Goal: Feedback & Contribution: Leave review/rating

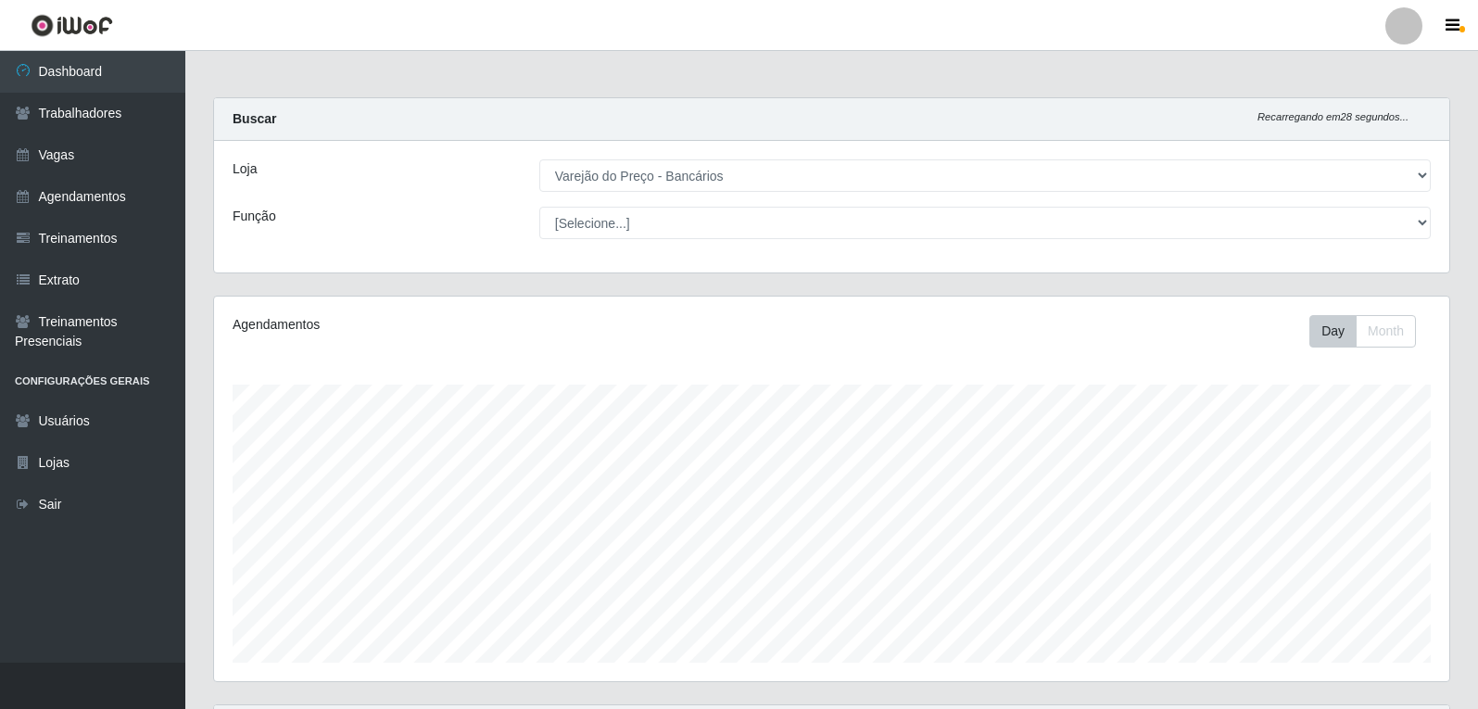
select select "157"
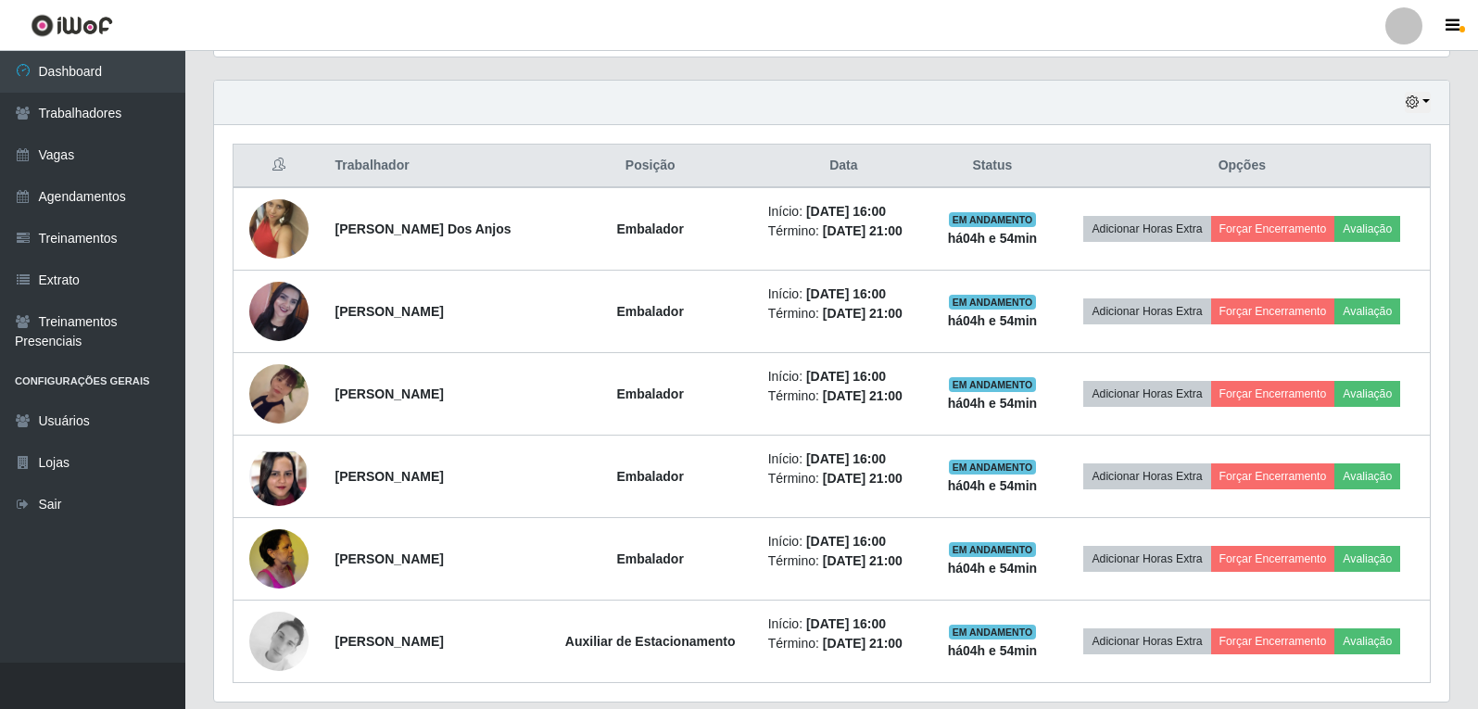
scroll to position [655, 0]
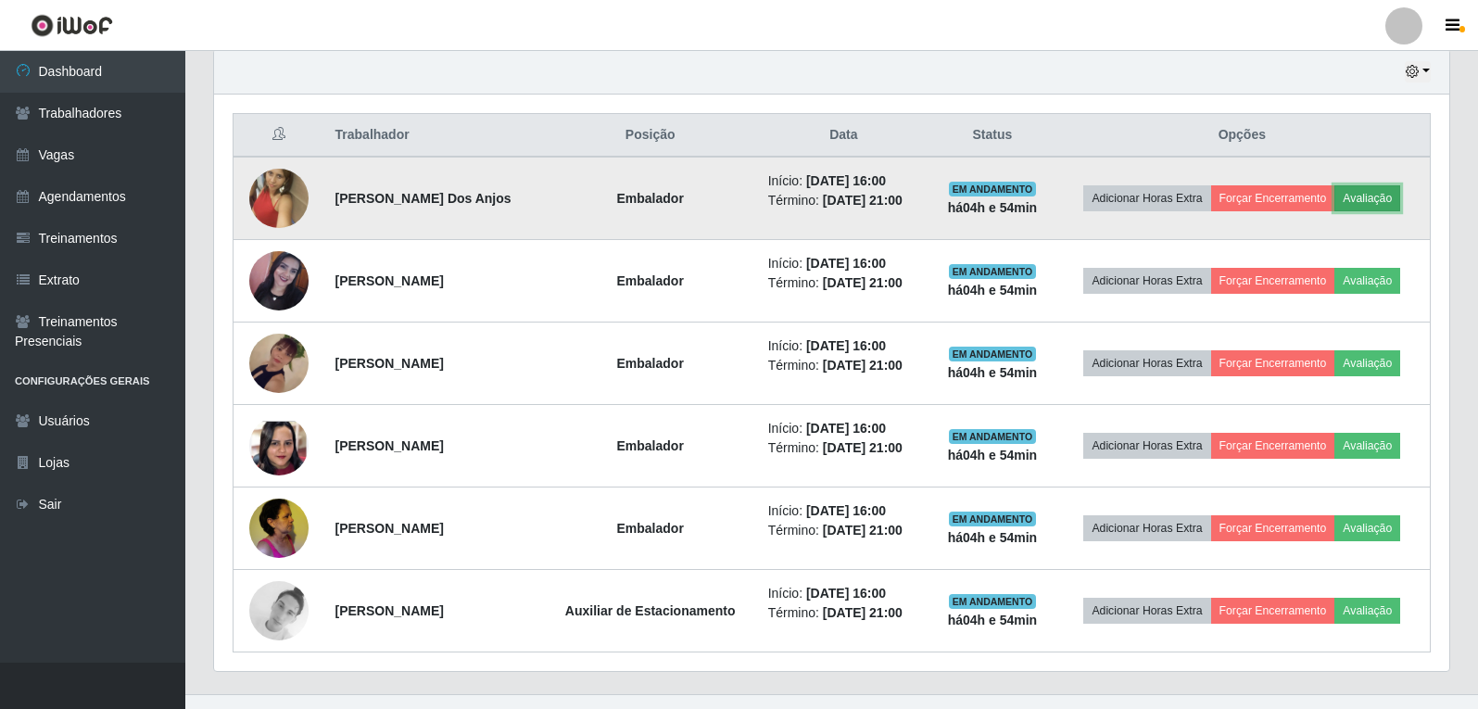
click at [1378, 202] on button "Avaliação" at bounding box center [1367, 198] width 66 height 26
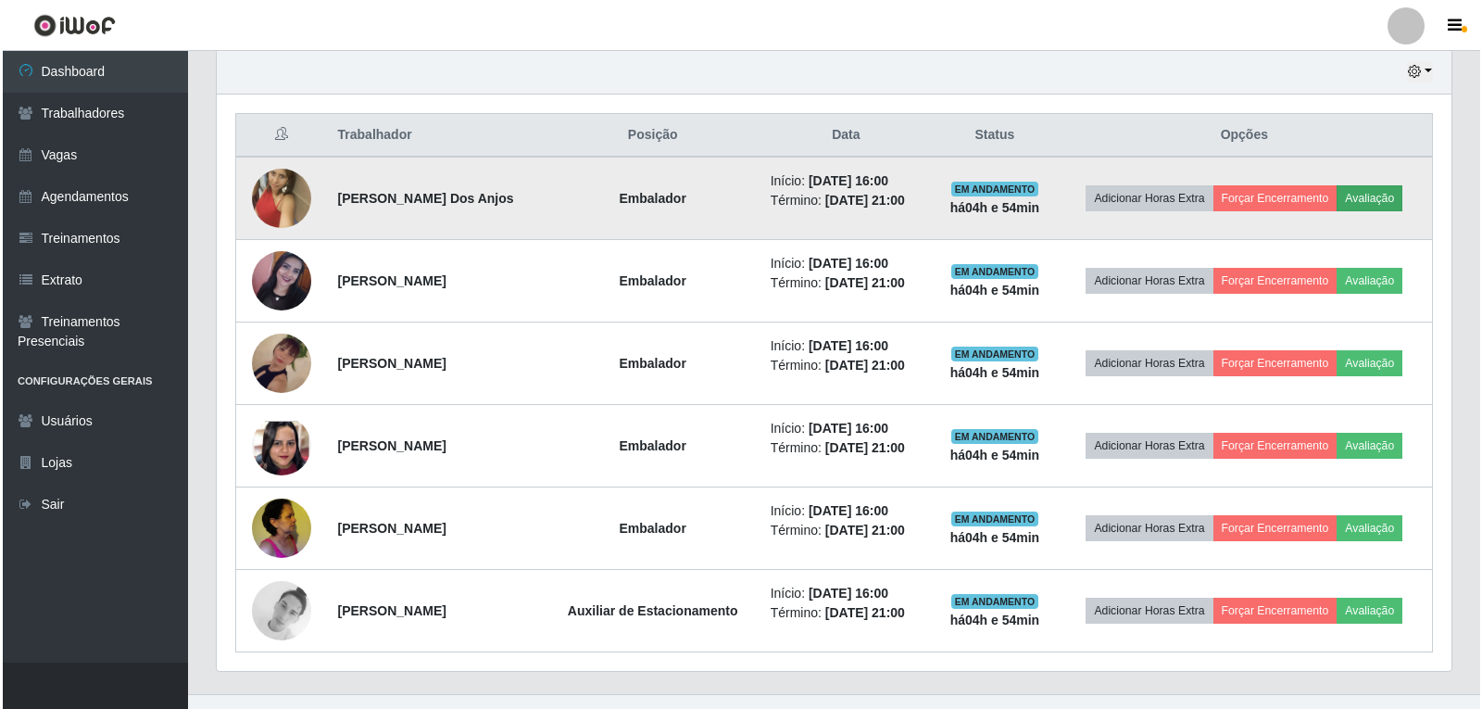
scroll to position [384, 1226]
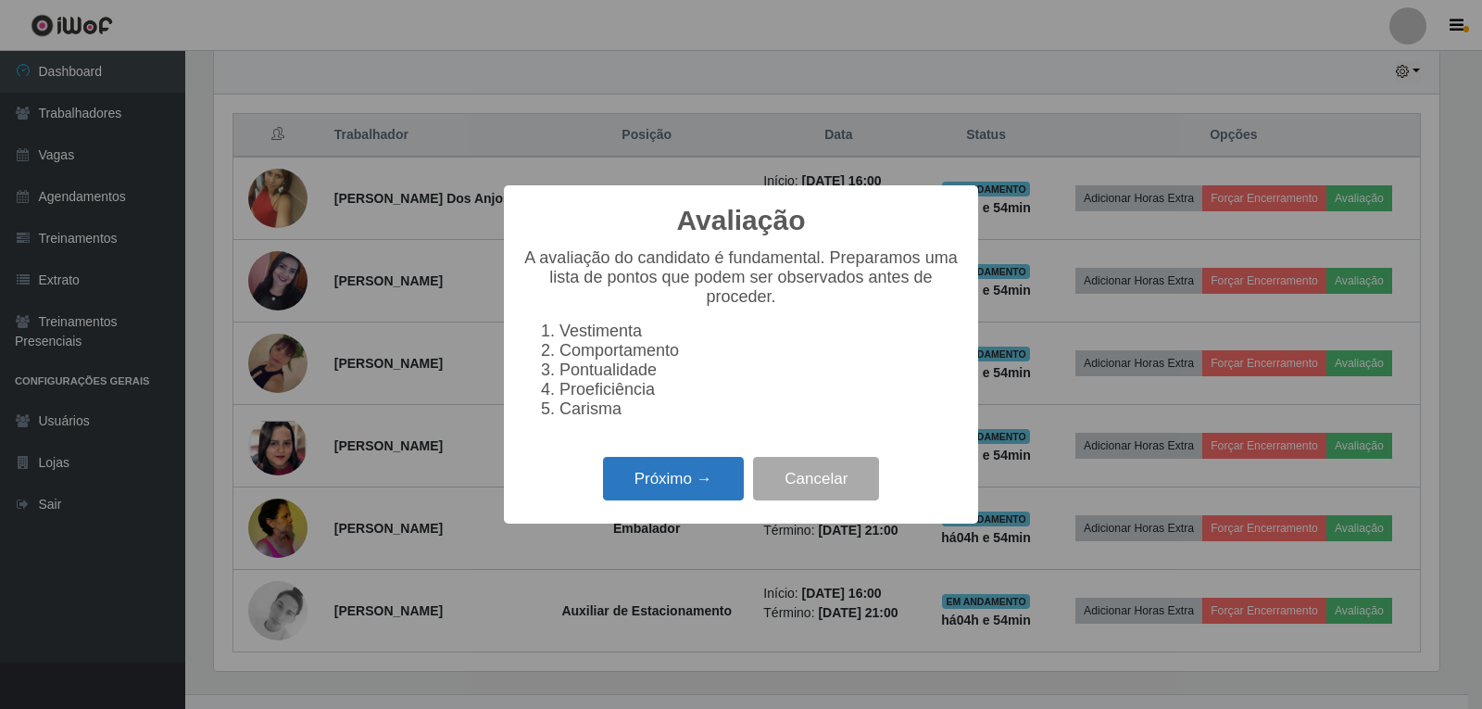
click at [701, 472] on button "Próximo →" at bounding box center [673, 479] width 141 height 44
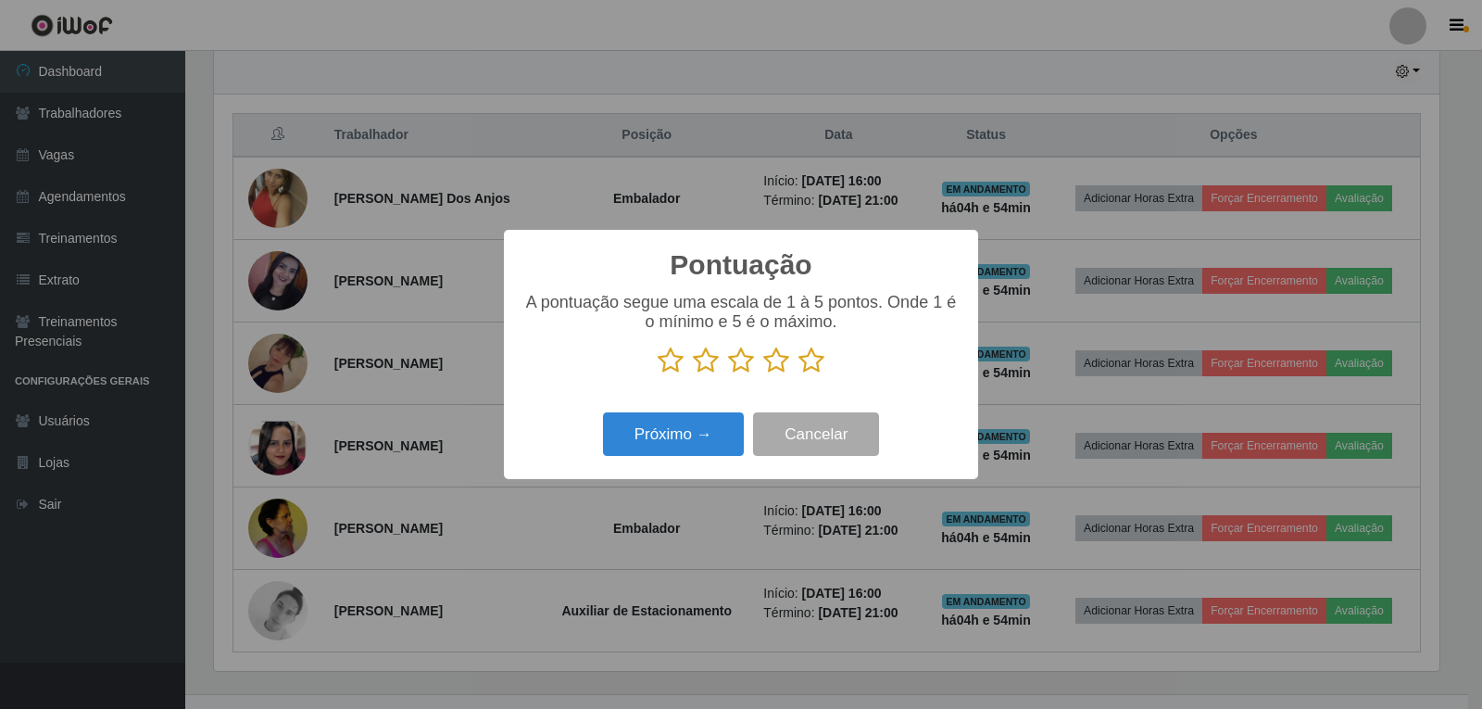
click at [807, 365] on icon at bounding box center [812, 360] width 26 height 28
click at [799, 374] on input "radio" at bounding box center [799, 374] width 0 height 0
click at [634, 437] on button "Próximo →" at bounding box center [673, 434] width 141 height 44
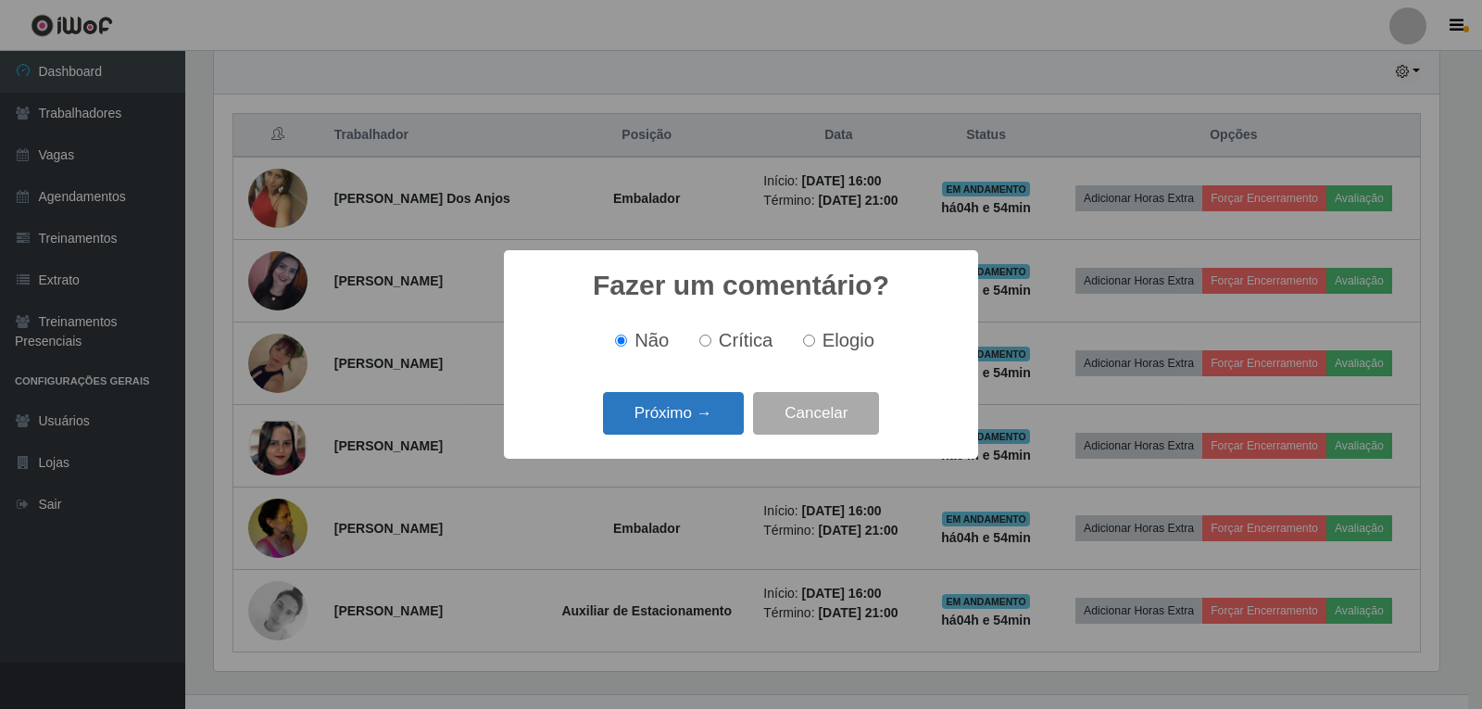
click at [682, 417] on button "Próximo →" at bounding box center [673, 414] width 141 height 44
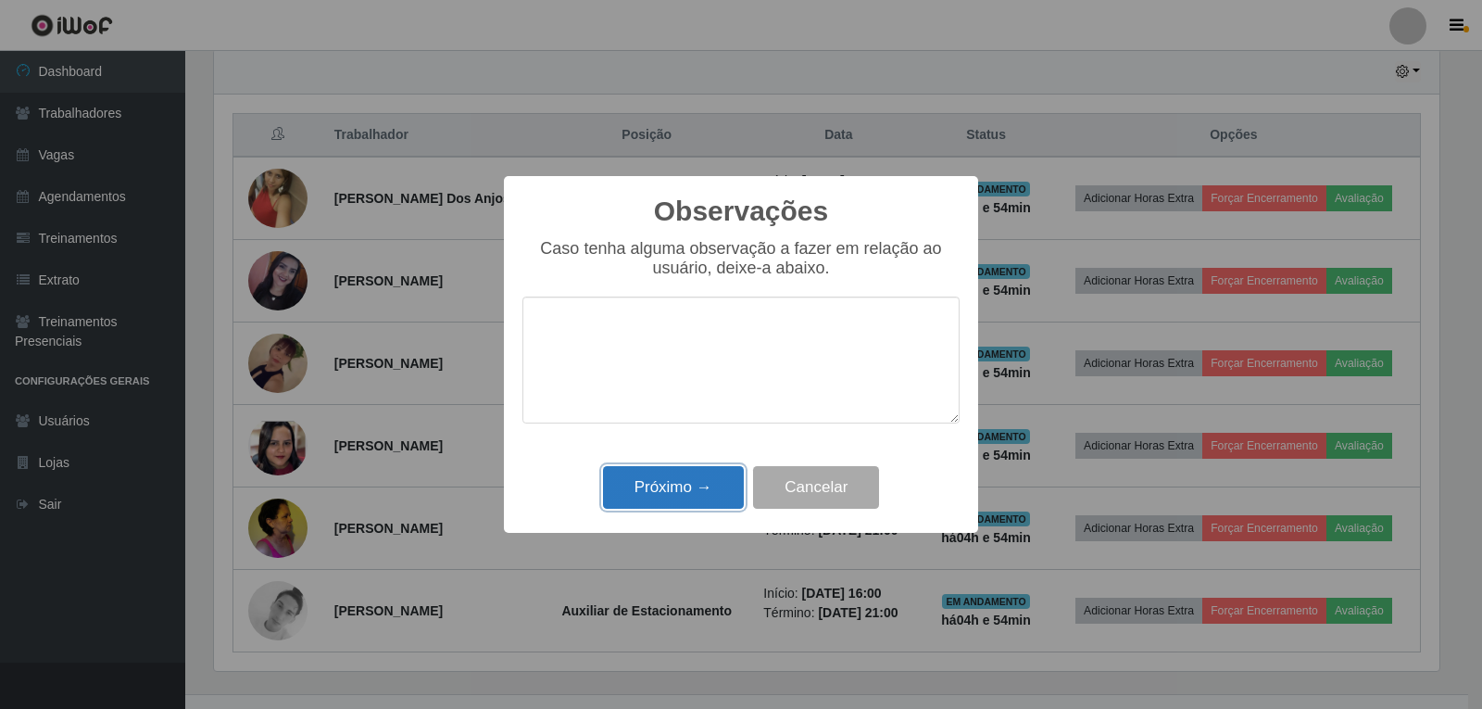
click at [682, 483] on button "Próximo →" at bounding box center [673, 488] width 141 height 44
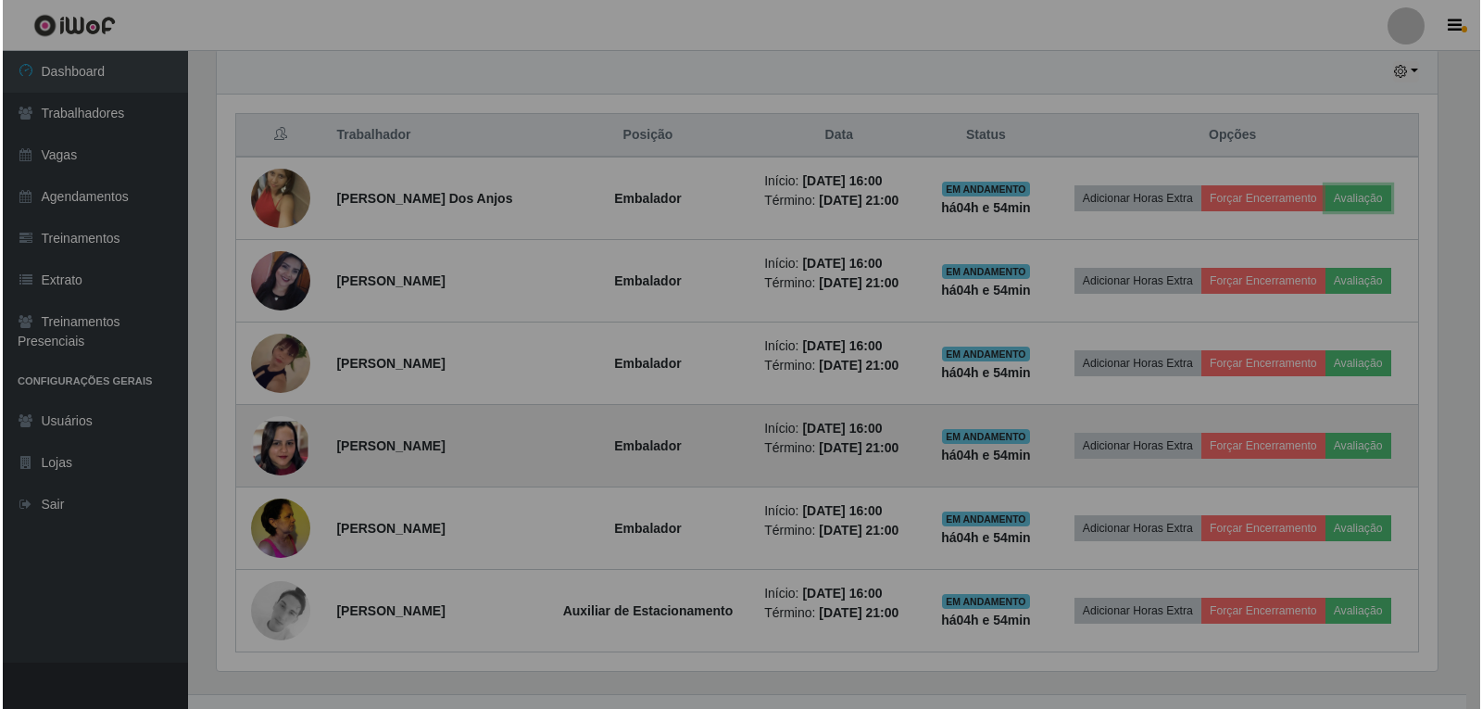
scroll to position [384, 1235]
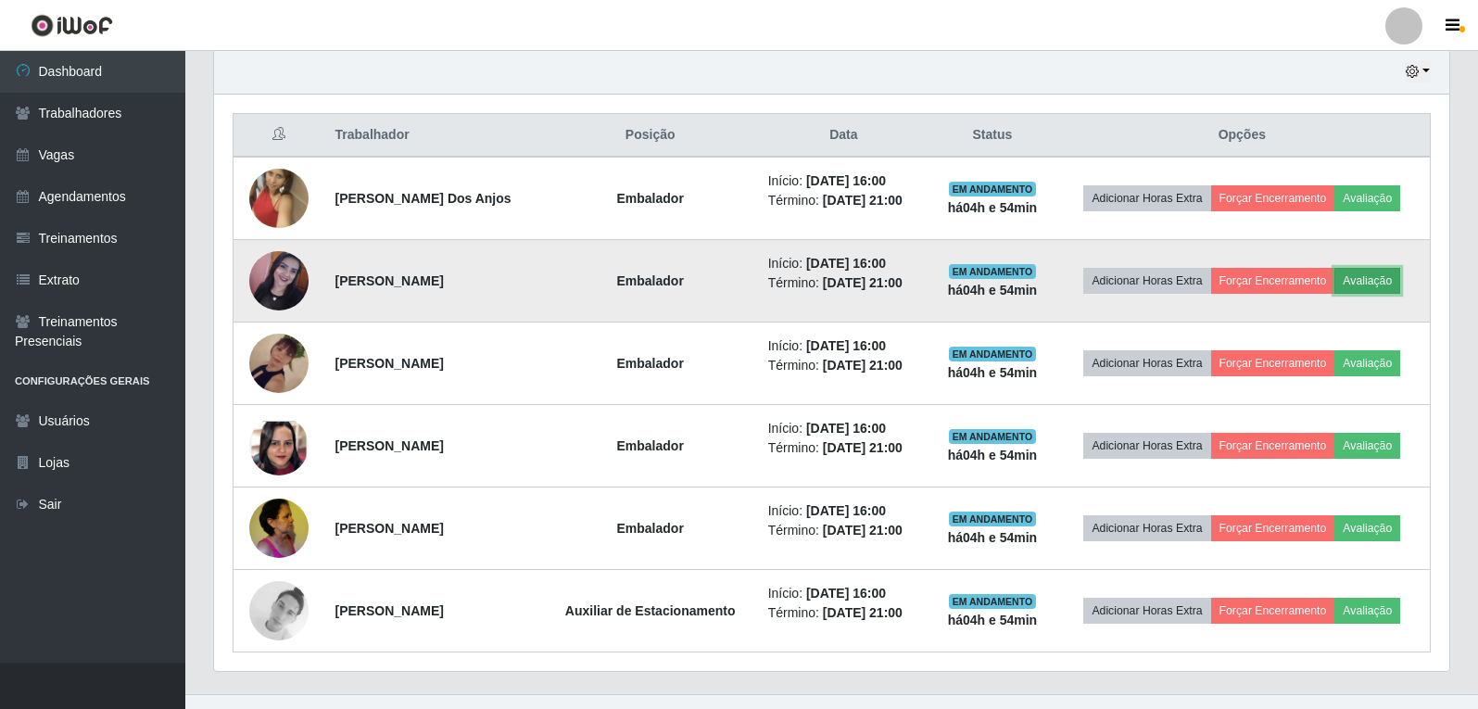
click at [1362, 284] on button "Avaliação" at bounding box center [1367, 281] width 66 height 26
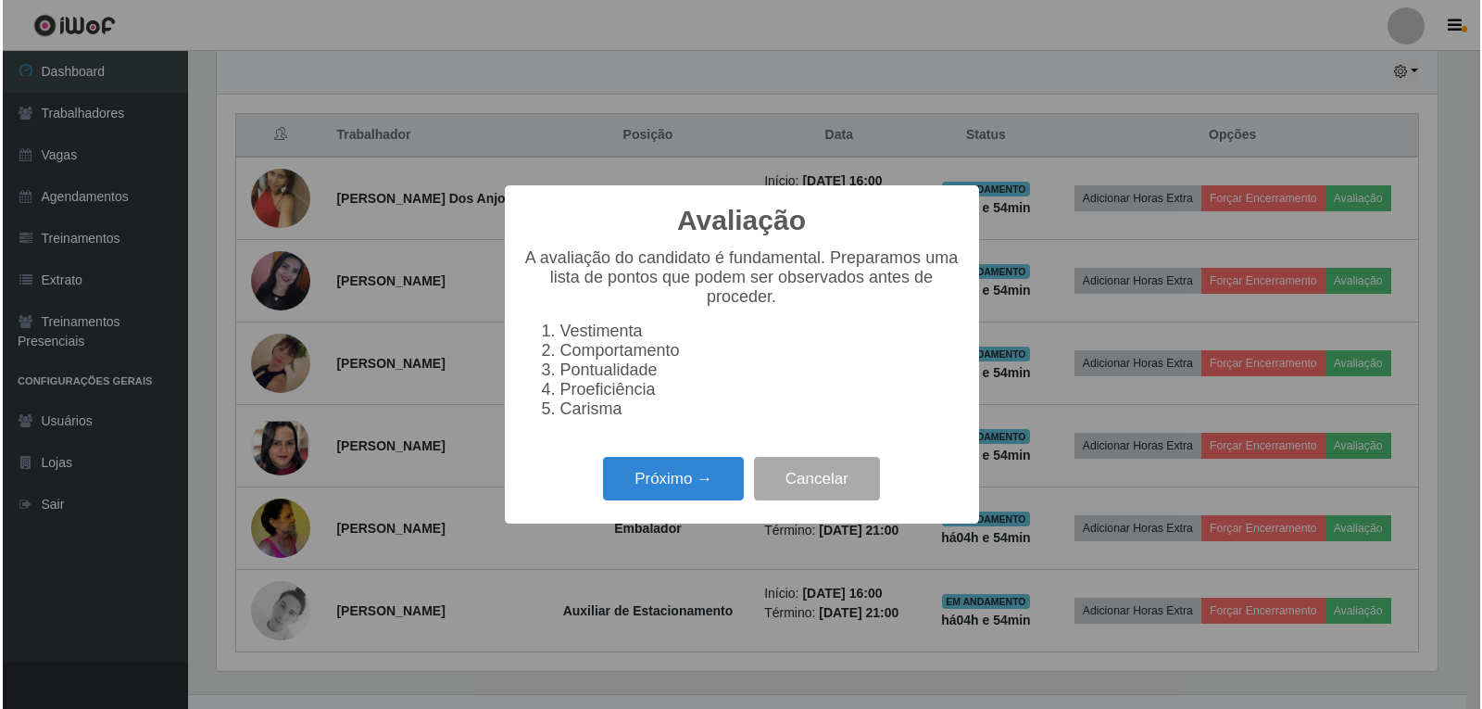
scroll to position [384, 1226]
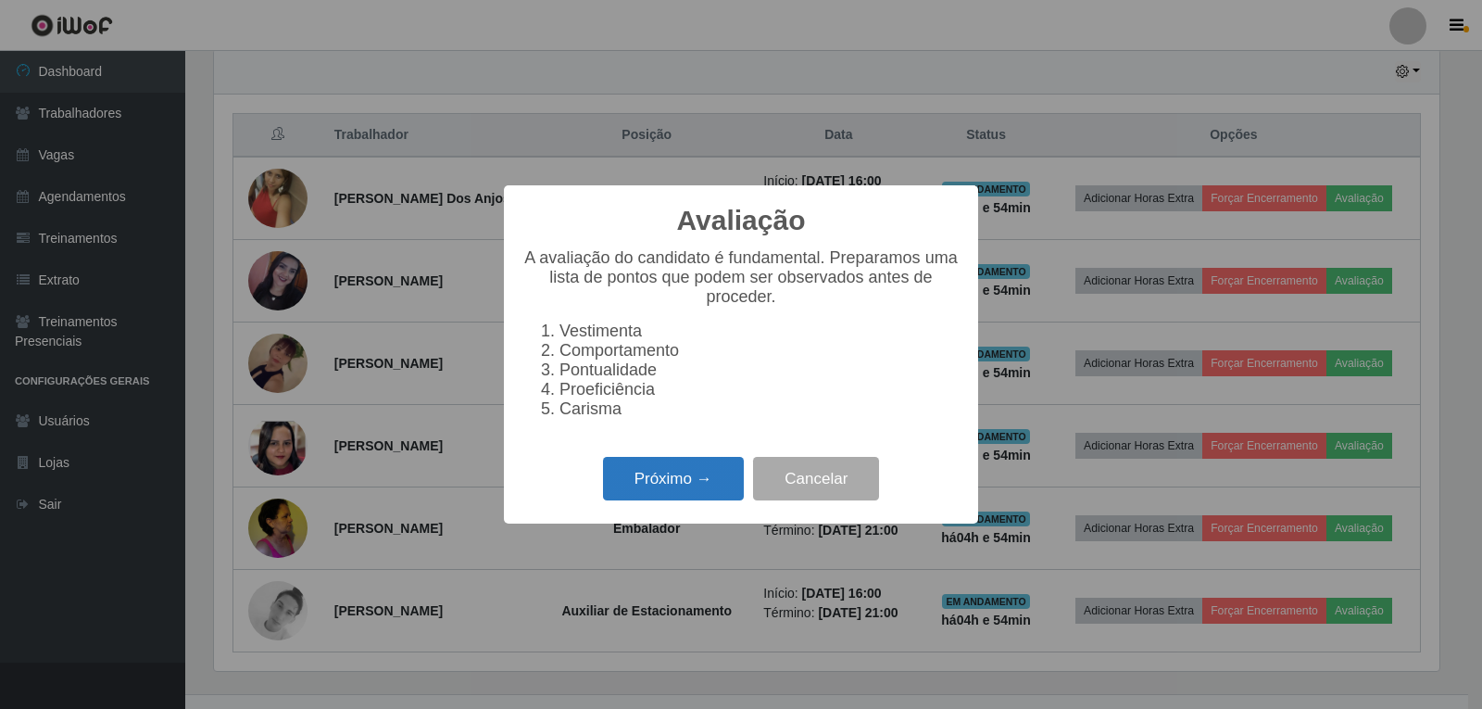
click at [638, 480] on button "Próximo →" at bounding box center [673, 479] width 141 height 44
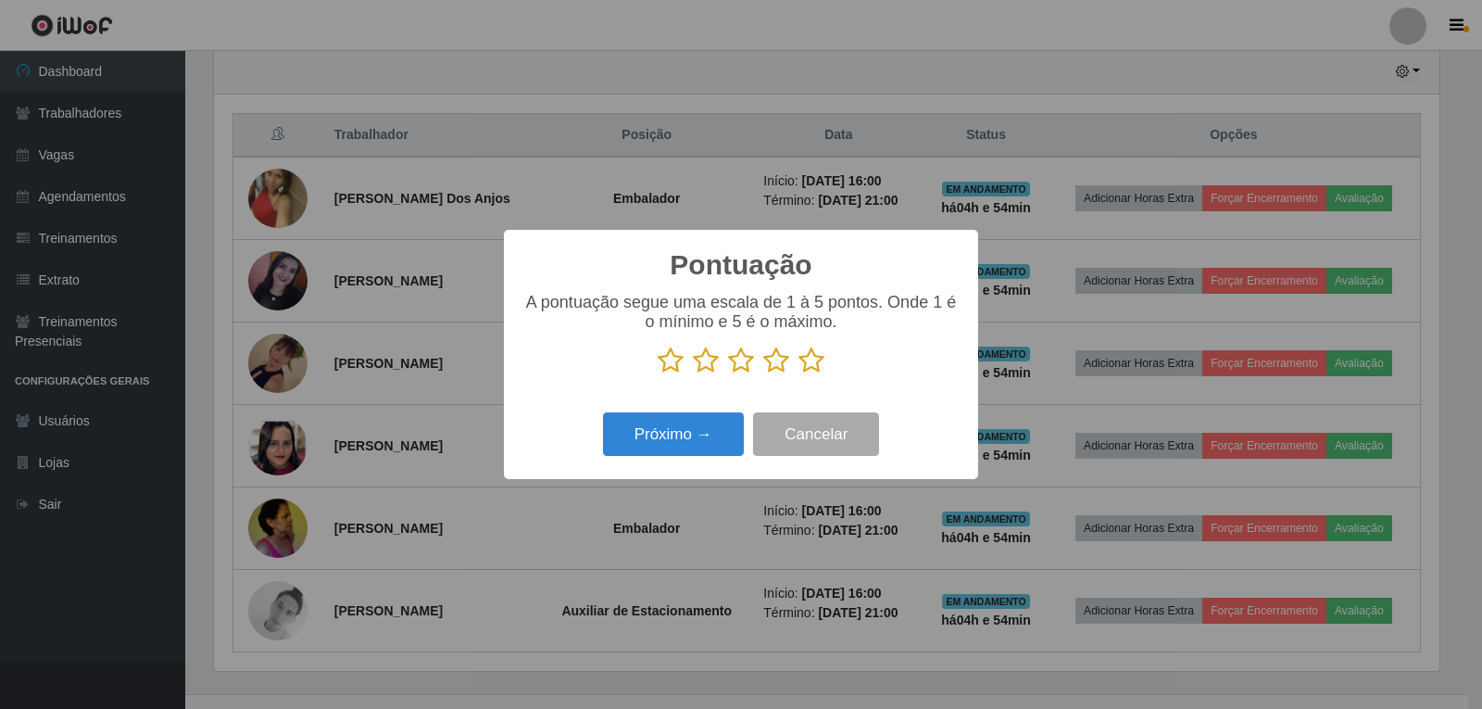
scroll to position [926065, 925223]
click at [781, 359] on icon at bounding box center [776, 360] width 26 height 28
click at [763, 374] on input "radio" at bounding box center [763, 374] width 0 height 0
click at [811, 374] on icon at bounding box center [812, 360] width 26 height 28
click at [799, 374] on input "radio" at bounding box center [799, 374] width 0 height 0
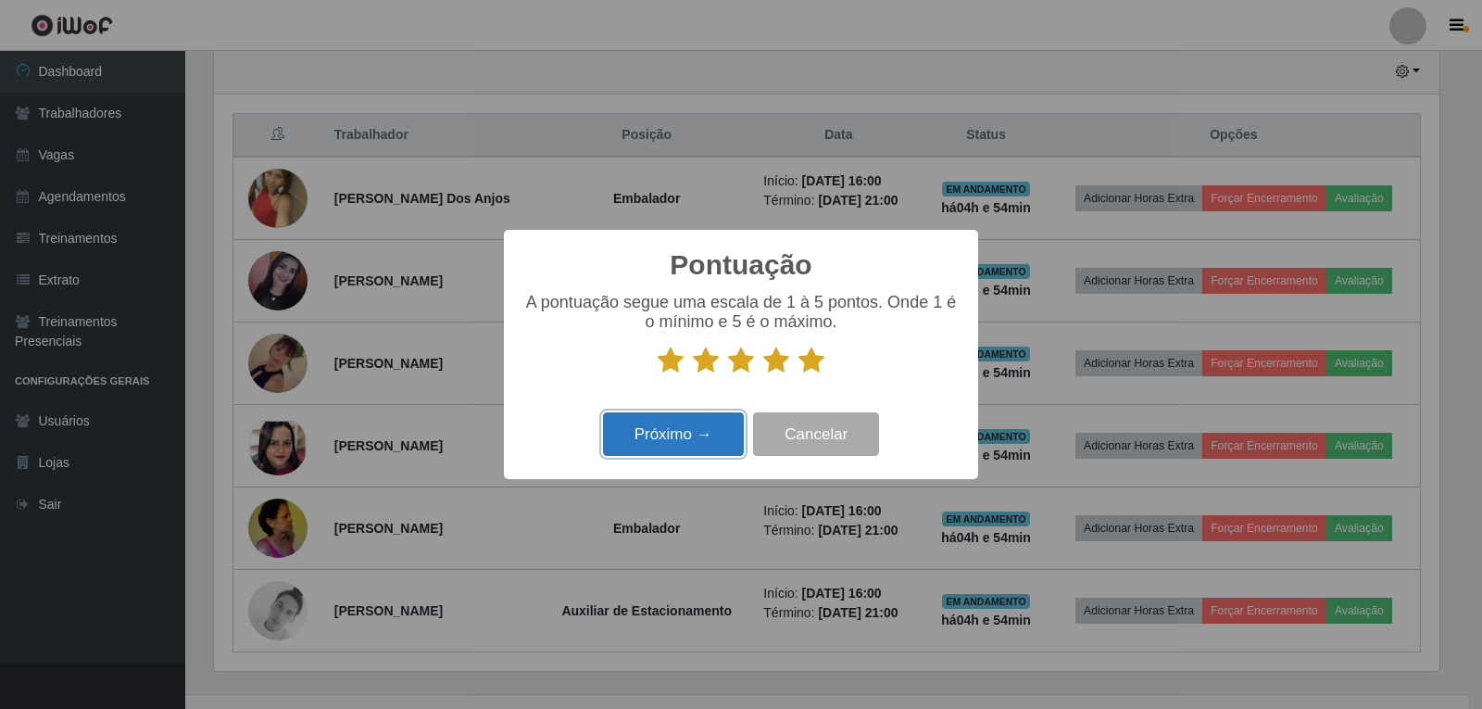
click at [725, 416] on button "Próximo →" at bounding box center [673, 434] width 141 height 44
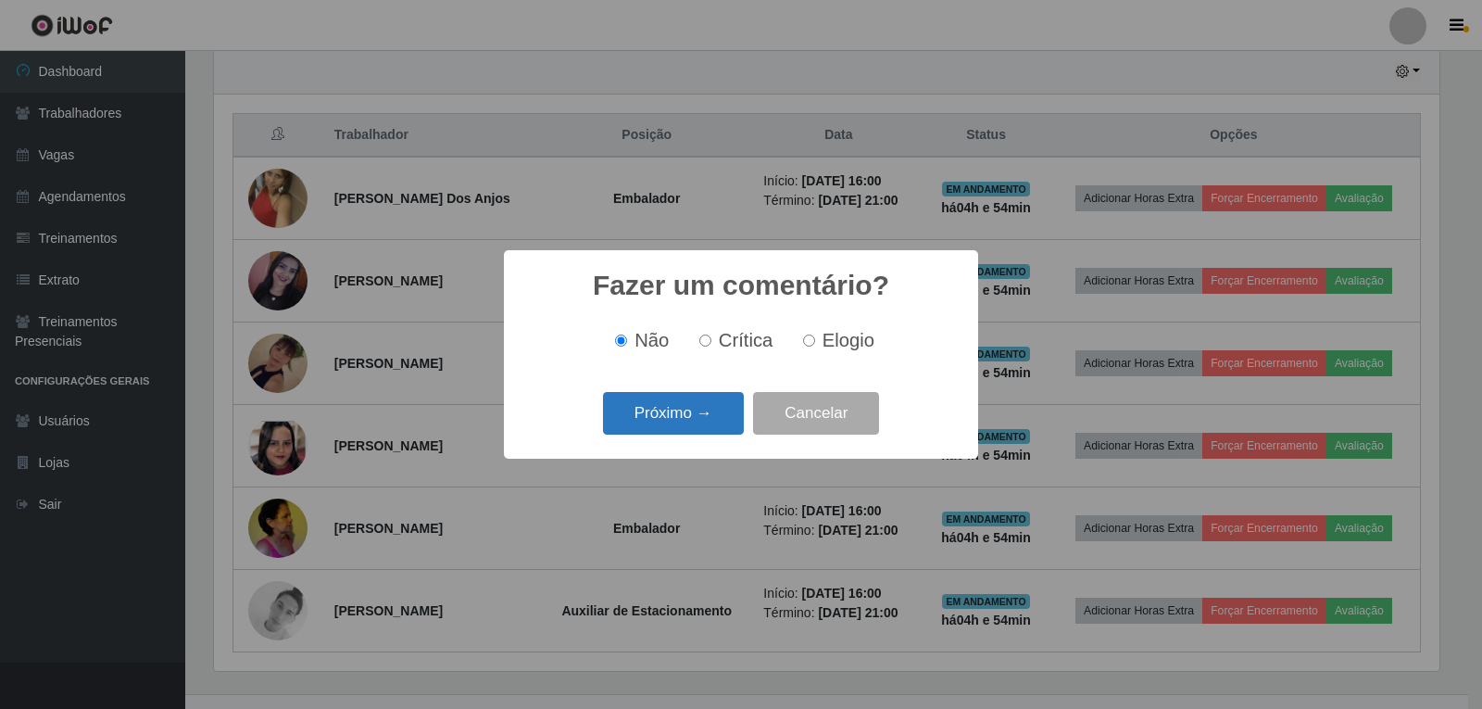
click at [712, 415] on button "Próximo →" at bounding box center [673, 414] width 141 height 44
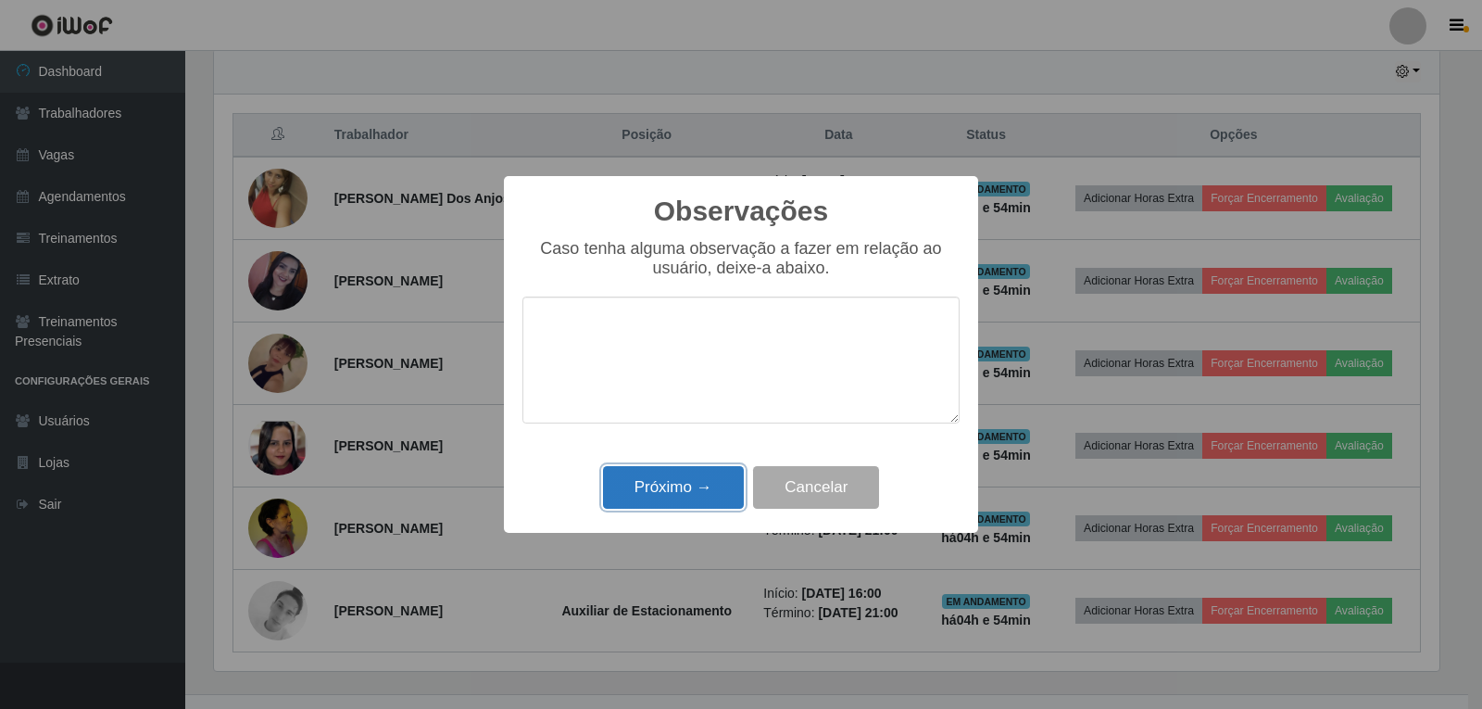
click at [699, 488] on button "Próximo →" at bounding box center [673, 488] width 141 height 44
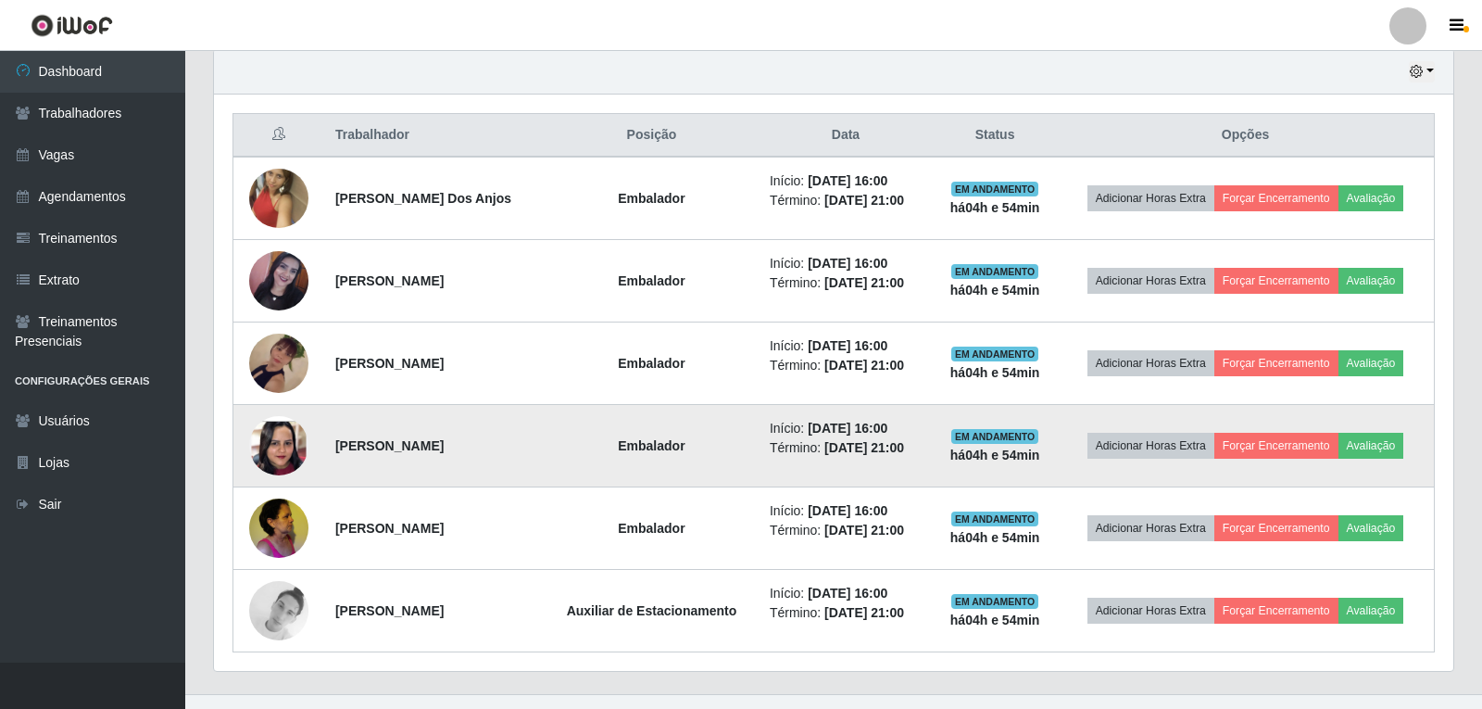
scroll to position [384, 1235]
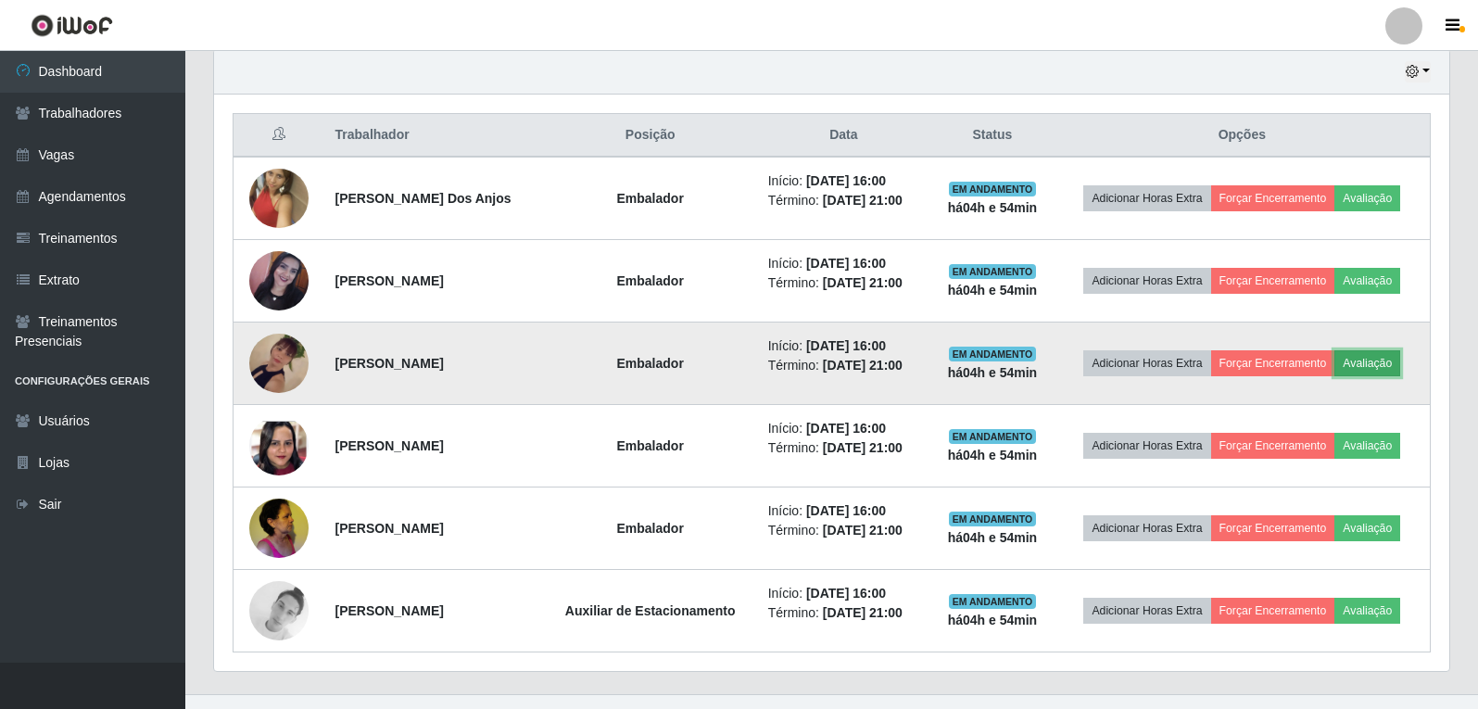
click at [1390, 371] on button "Avaliação" at bounding box center [1367, 363] width 66 height 26
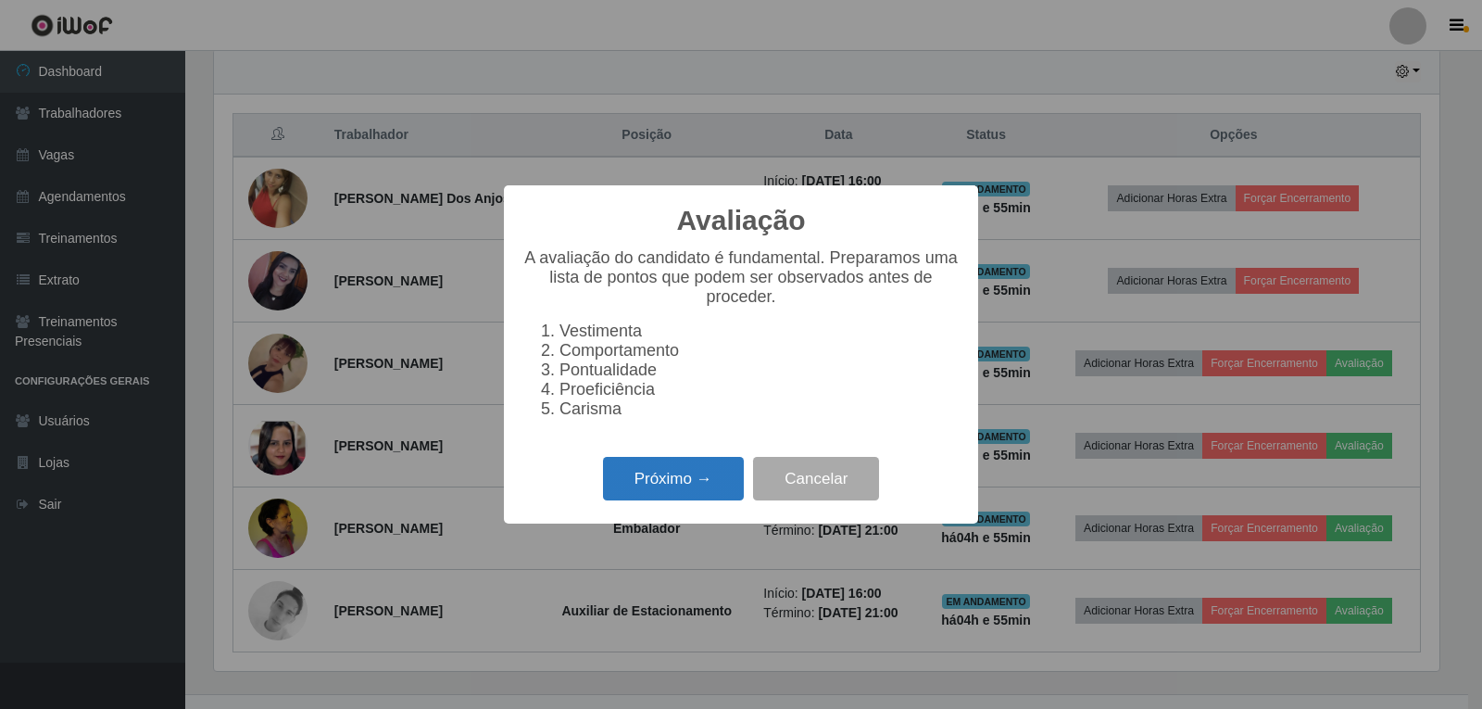
click at [642, 497] on button "Próximo →" at bounding box center [673, 479] width 141 height 44
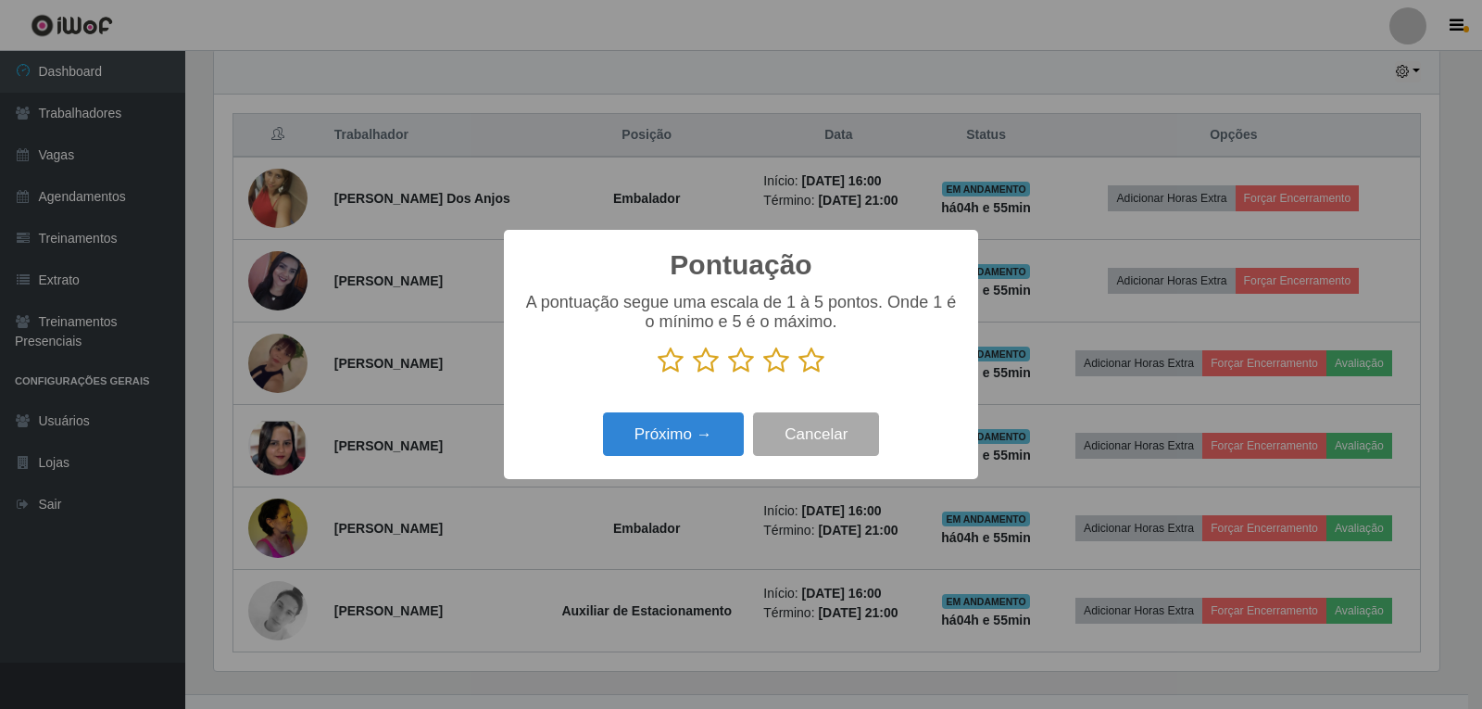
click at [809, 362] on icon at bounding box center [812, 360] width 26 height 28
click at [799, 374] on input "radio" at bounding box center [799, 374] width 0 height 0
click at [709, 429] on button "Próximo →" at bounding box center [673, 434] width 141 height 44
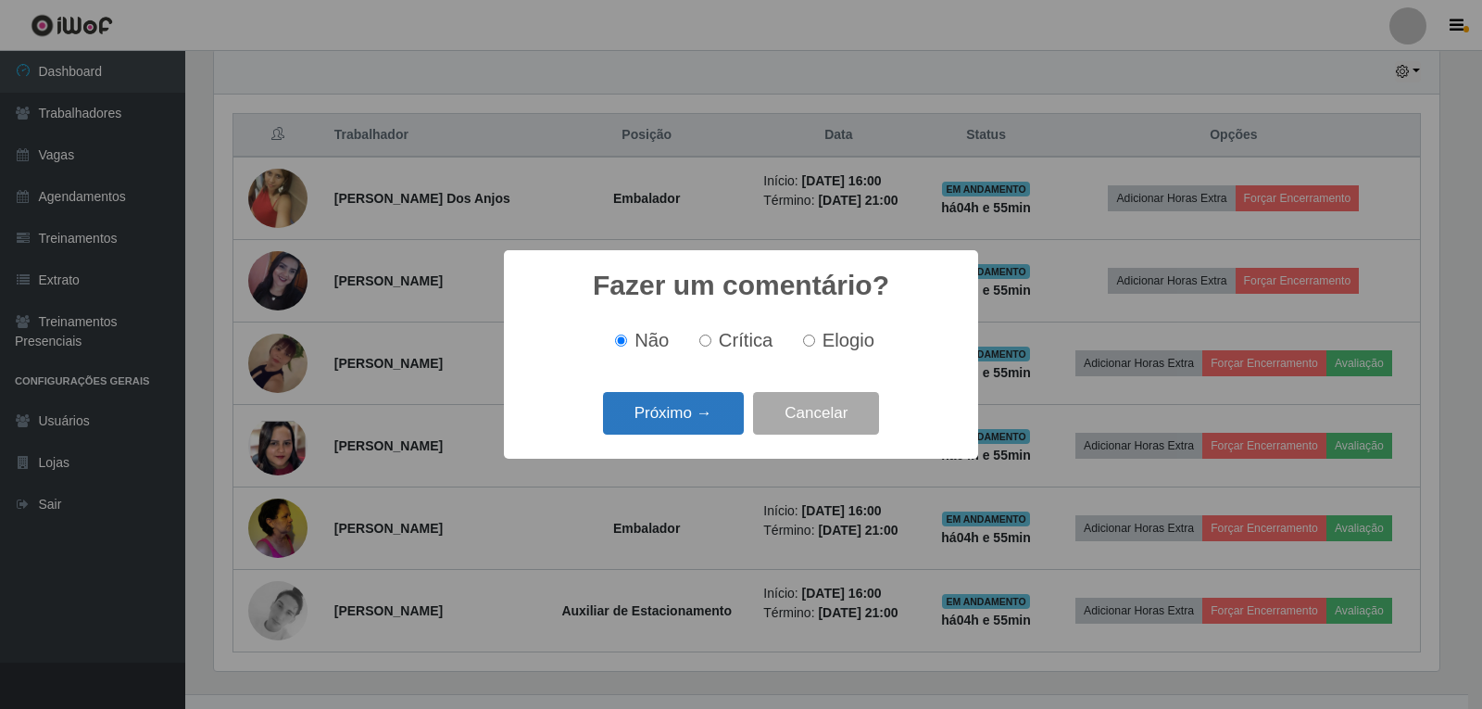
click at [635, 400] on button "Próximo →" at bounding box center [673, 414] width 141 height 44
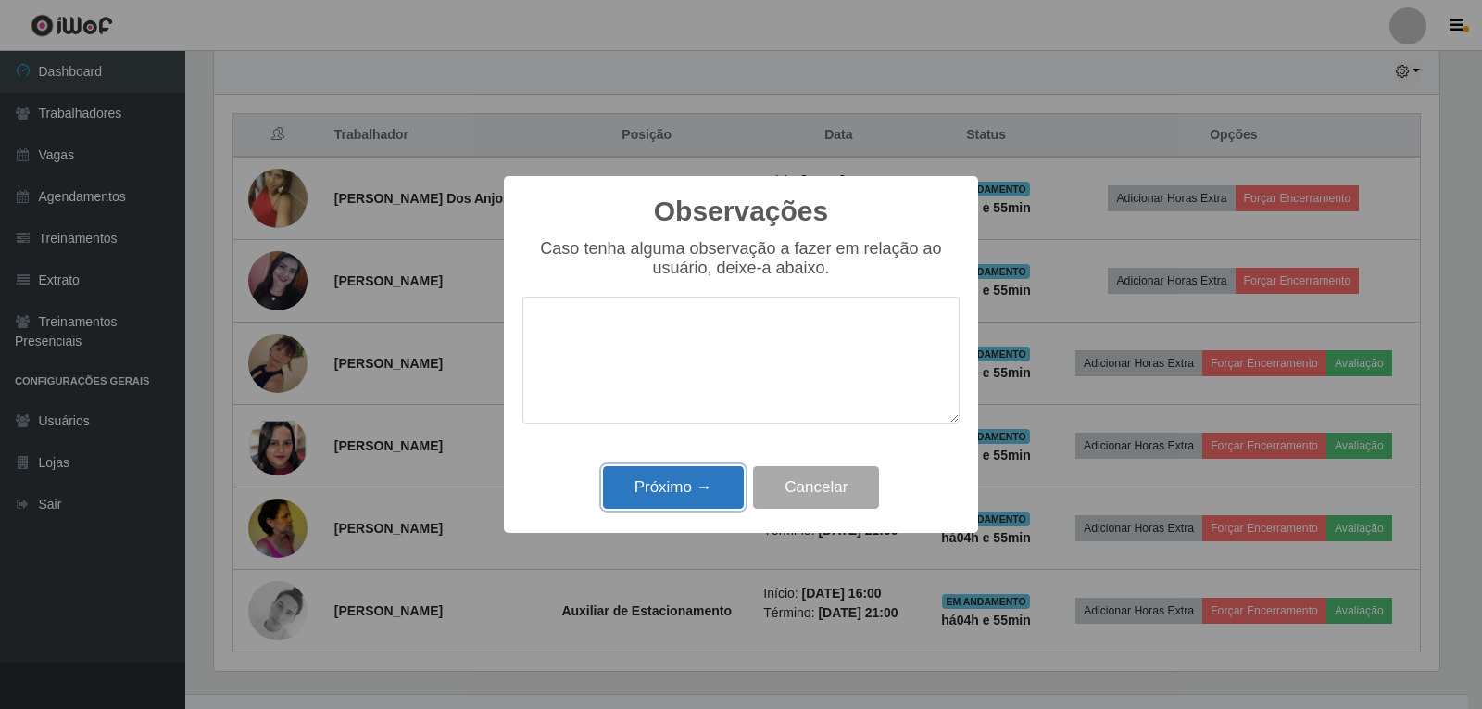
click at [704, 498] on button "Próximo →" at bounding box center [673, 488] width 141 height 44
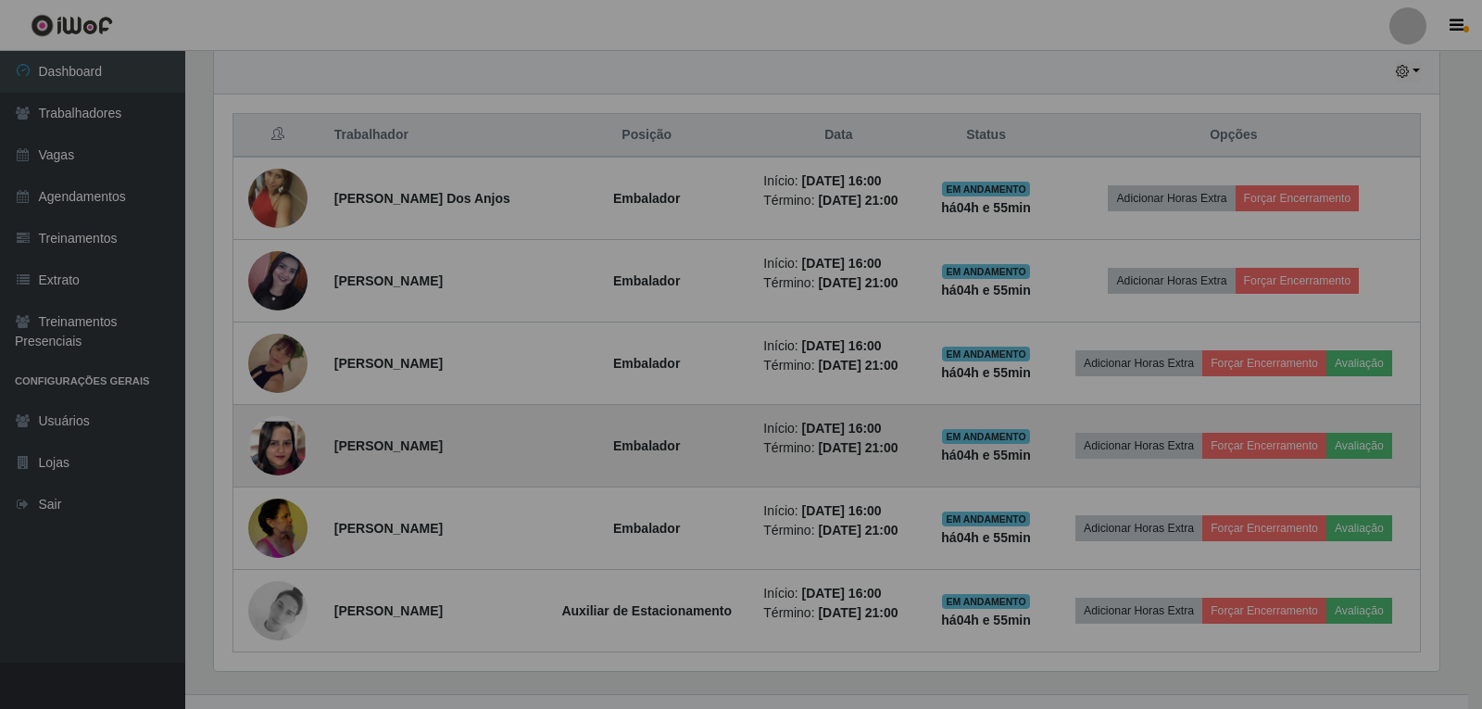
scroll to position [384, 1235]
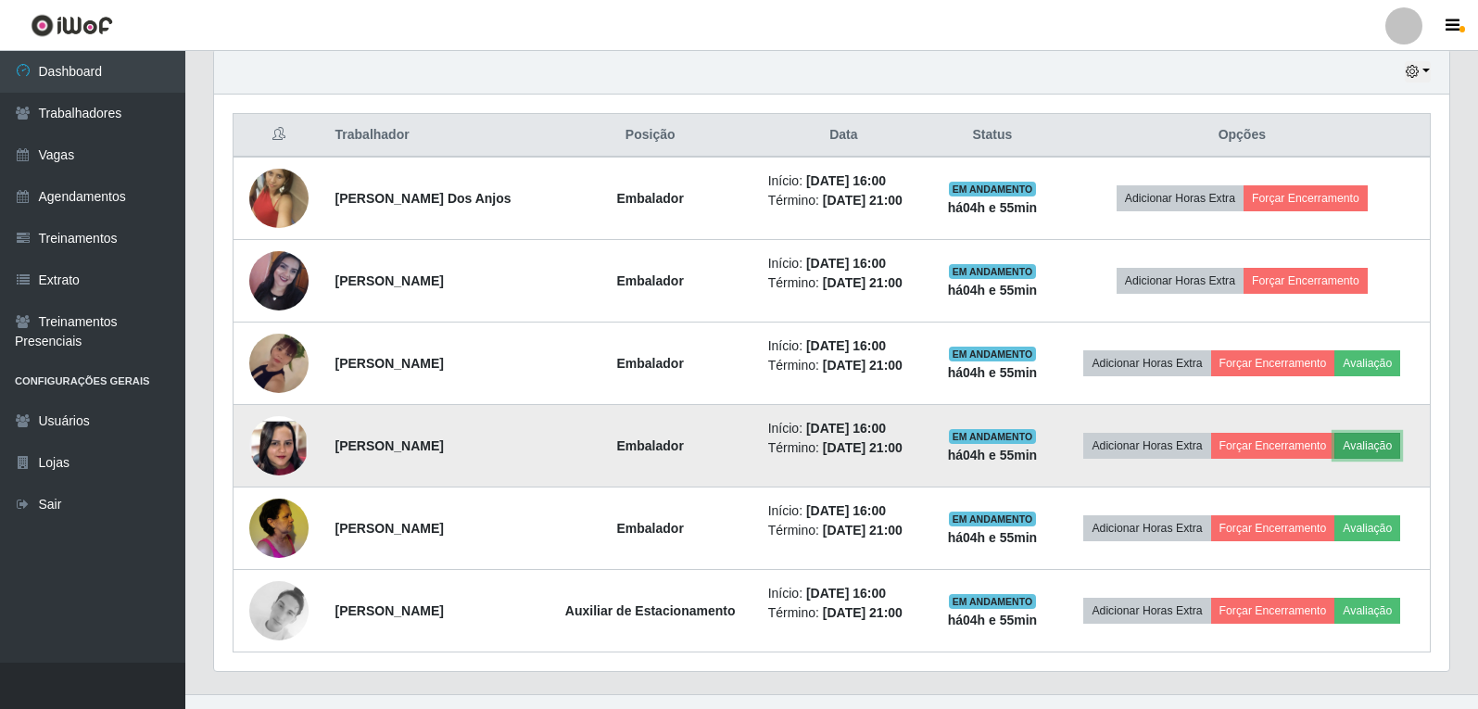
click at [1378, 440] on button "Avaliação" at bounding box center [1367, 446] width 66 height 26
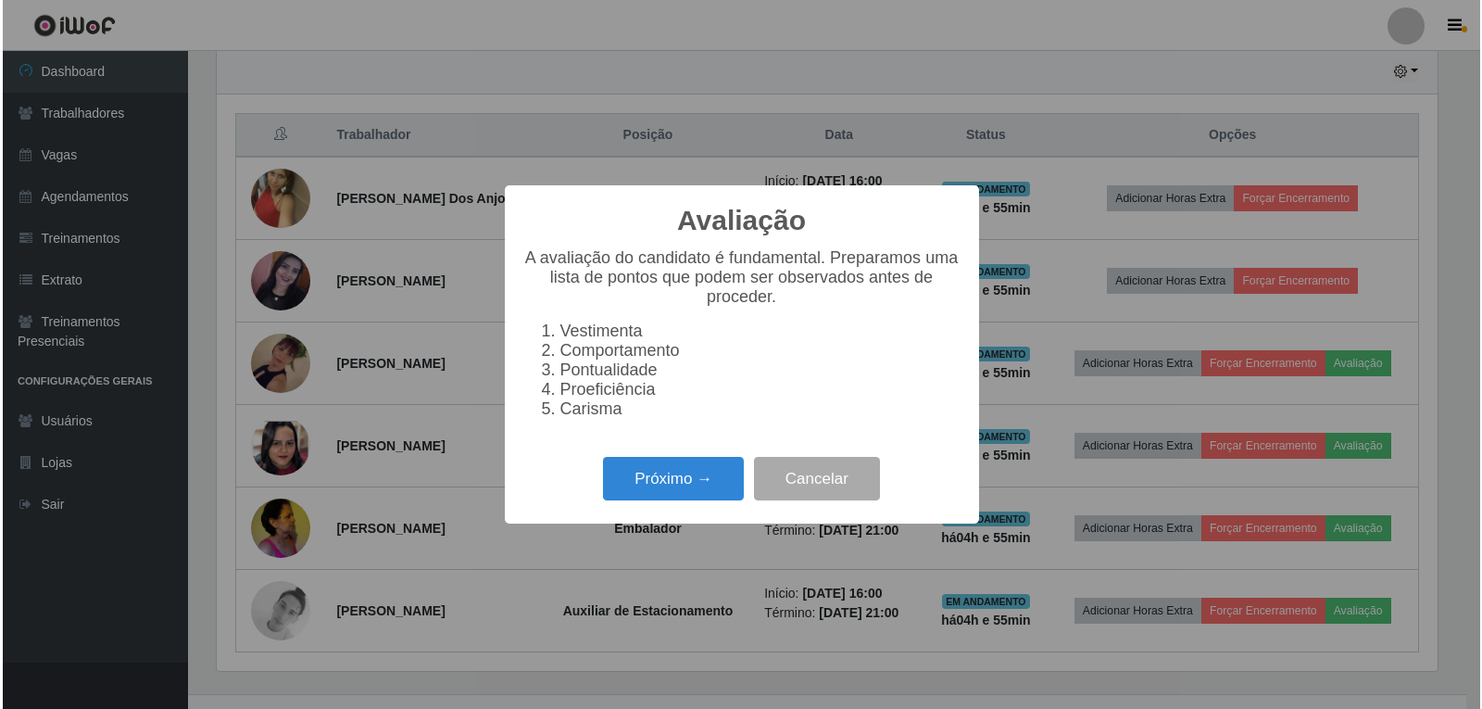
scroll to position [384, 1226]
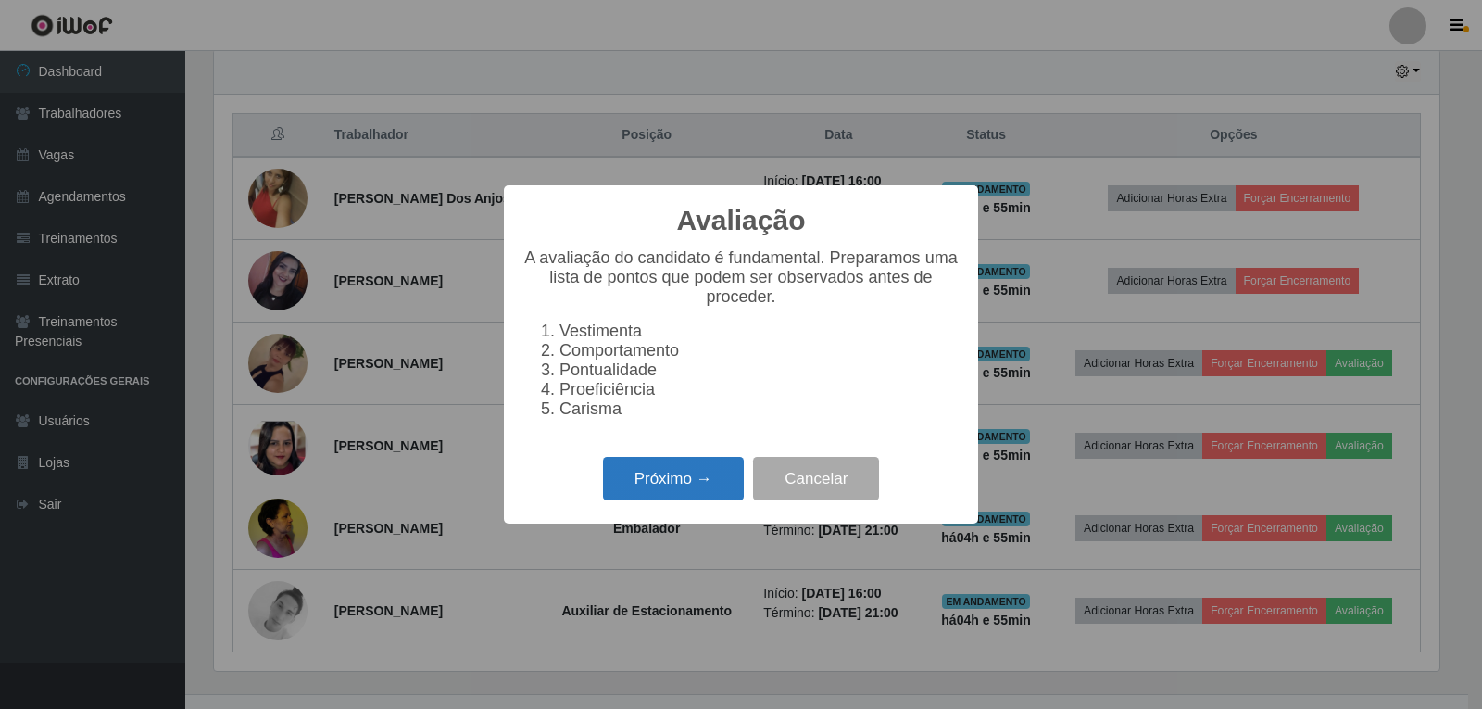
click at [697, 492] on button "Próximo →" at bounding box center [673, 479] width 141 height 44
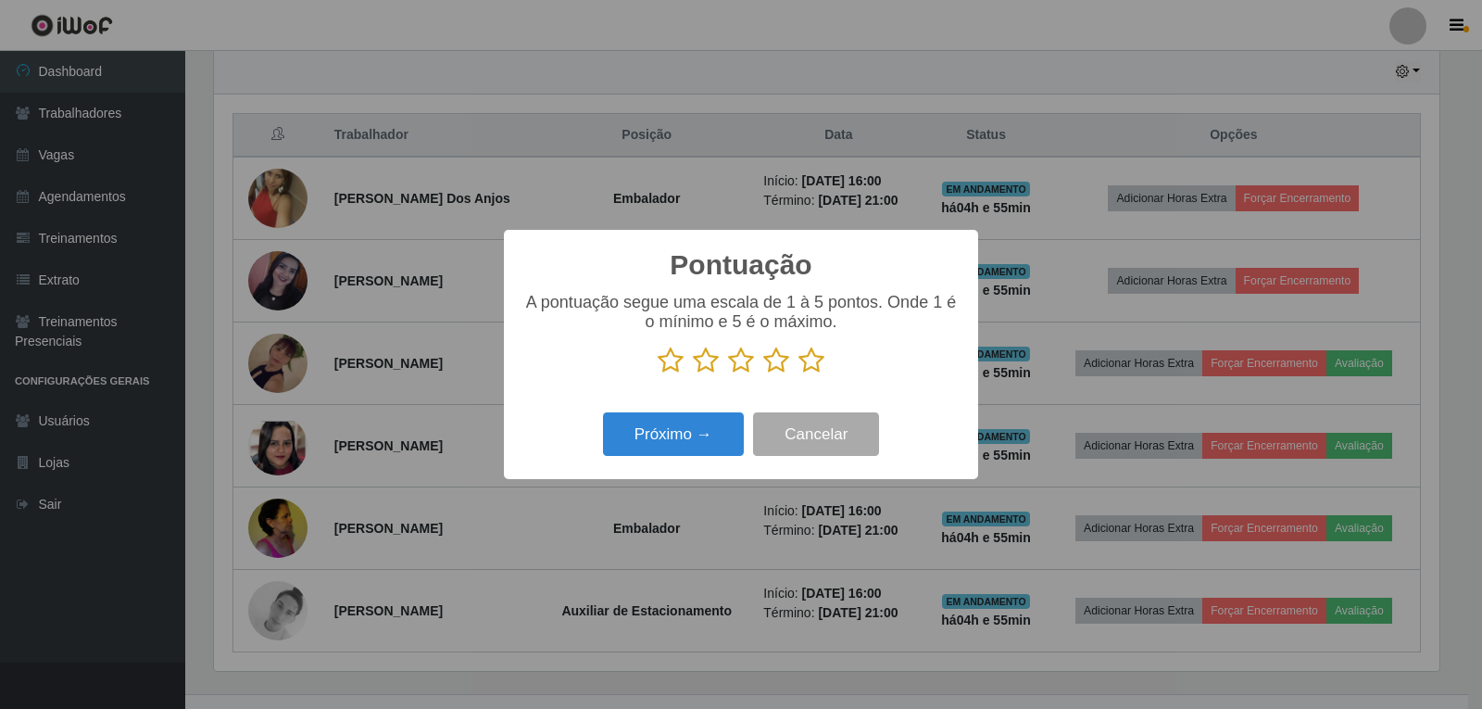
click at [808, 369] on icon at bounding box center [812, 360] width 26 height 28
click at [799, 374] on input "radio" at bounding box center [799, 374] width 0 height 0
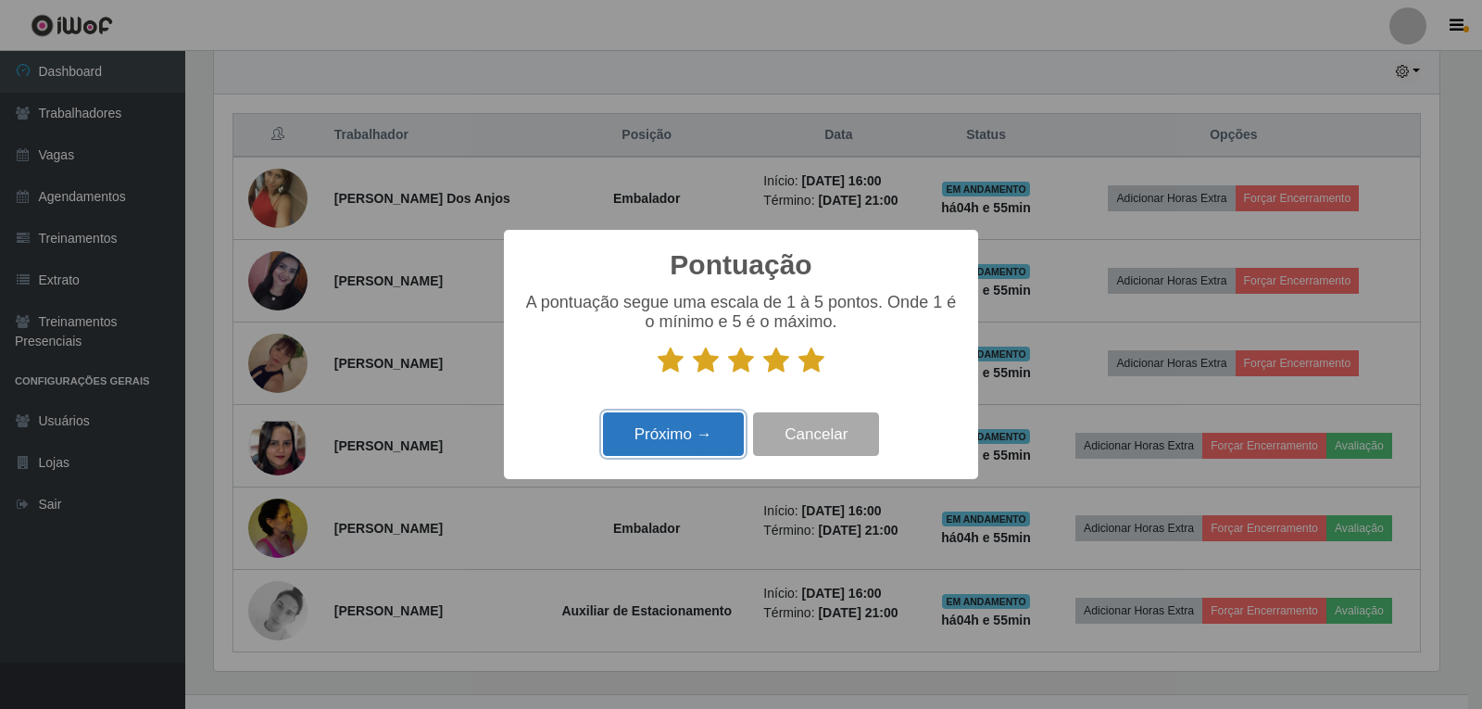
click at [685, 431] on button "Próximo →" at bounding box center [673, 434] width 141 height 44
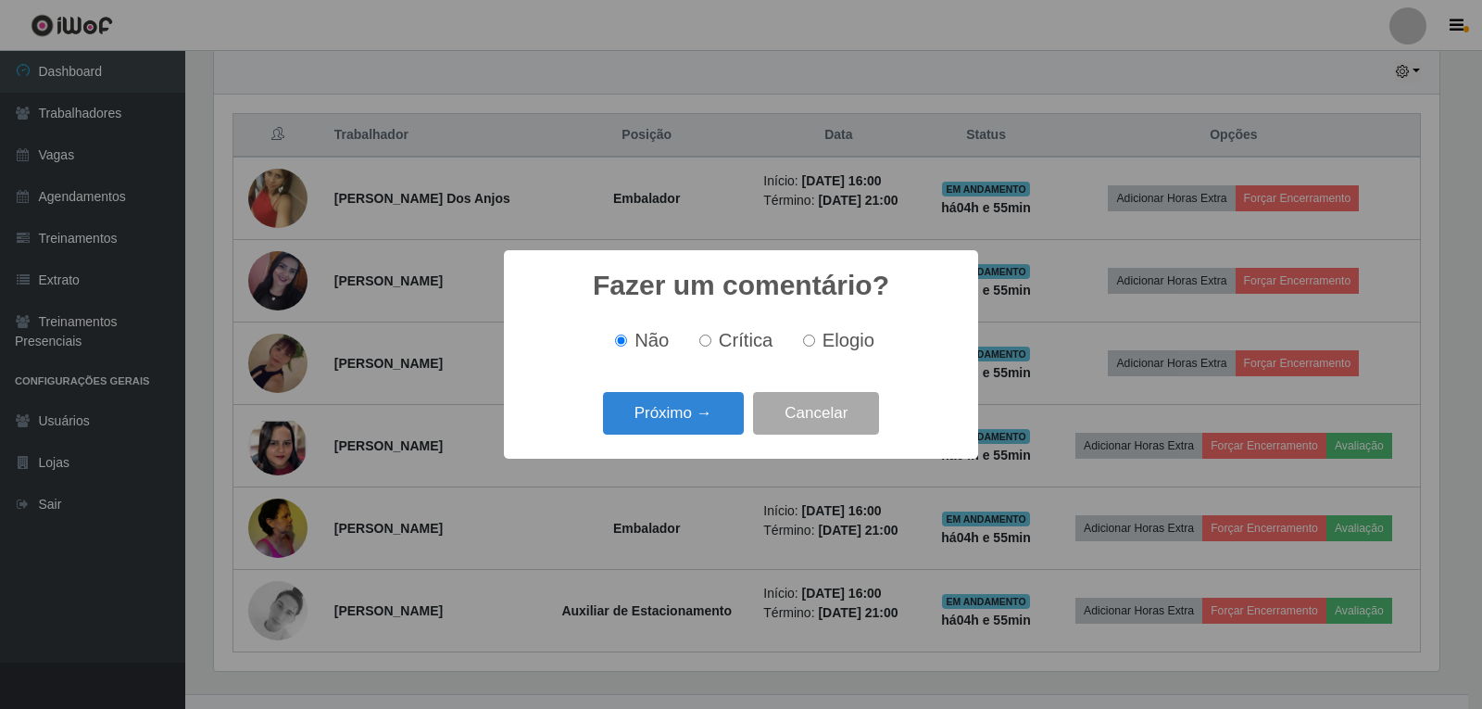
click at [686, 431] on button "Próximo →" at bounding box center [673, 414] width 141 height 44
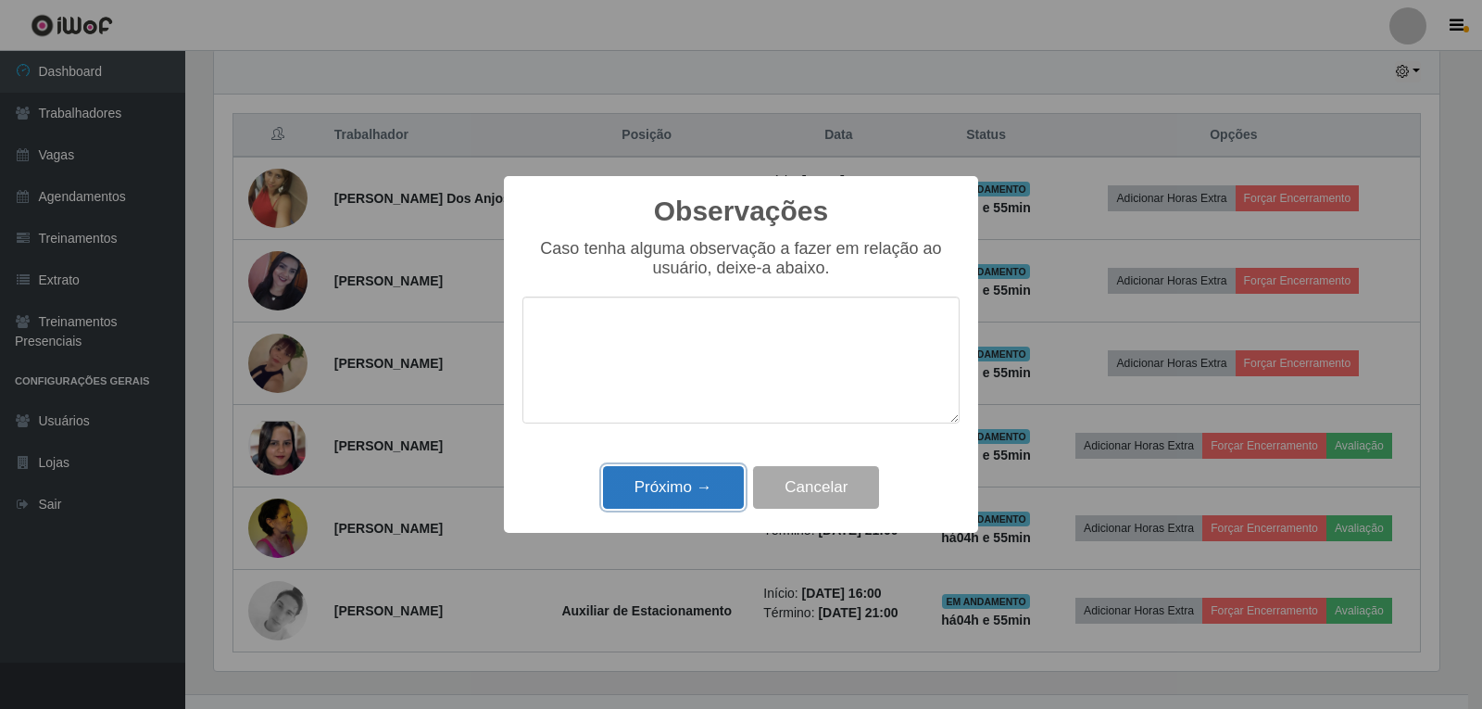
click at [663, 498] on button "Próximo →" at bounding box center [673, 488] width 141 height 44
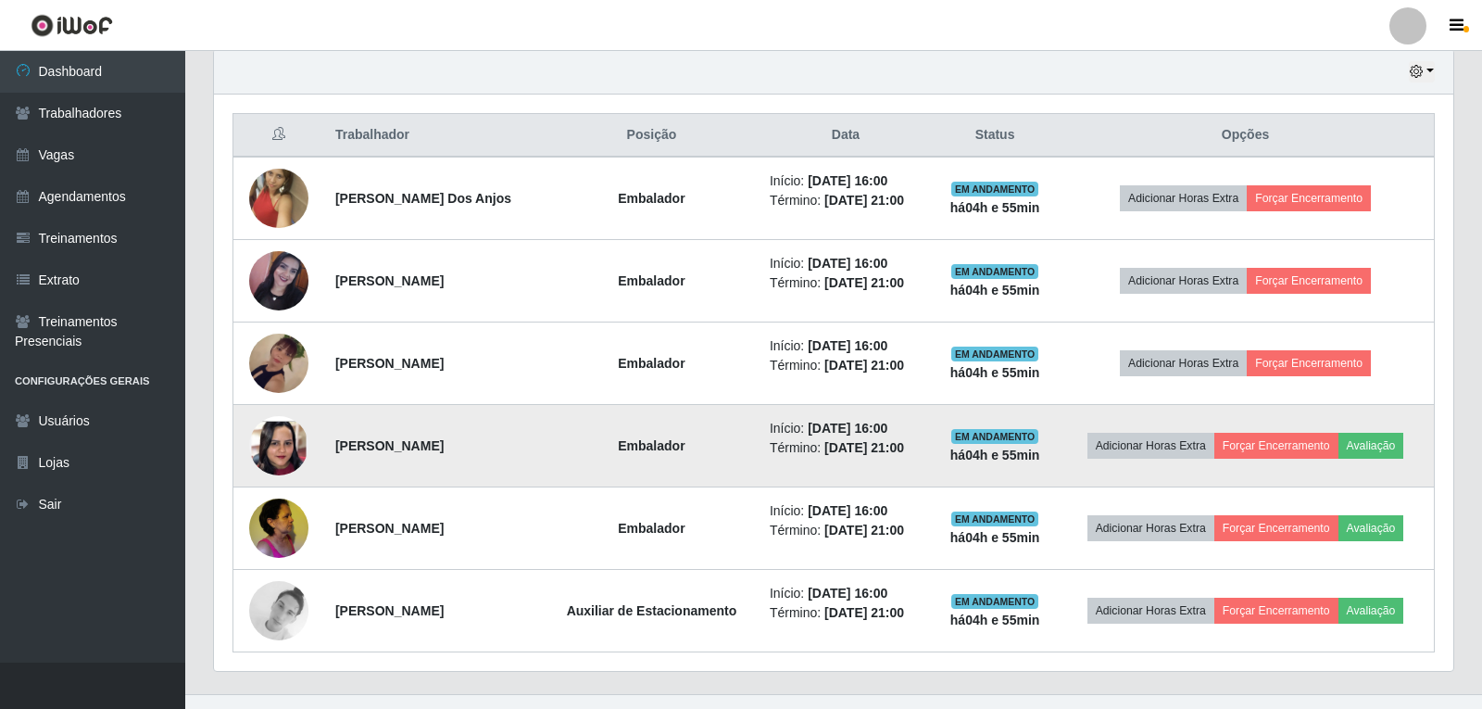
scroll to position [384, 1235]
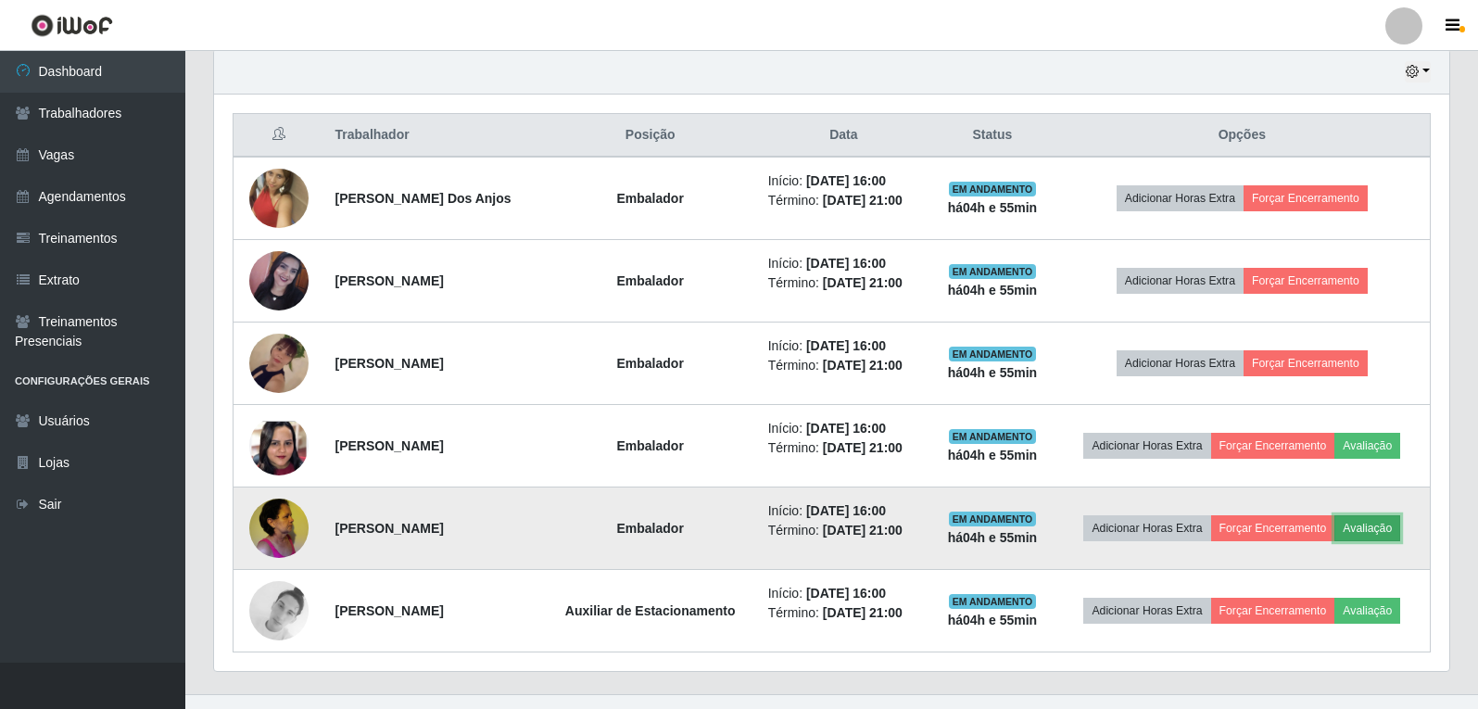
click at [1392, 532] on button "Avaliação" at bounding box center [1367, 528] width 66 height 26
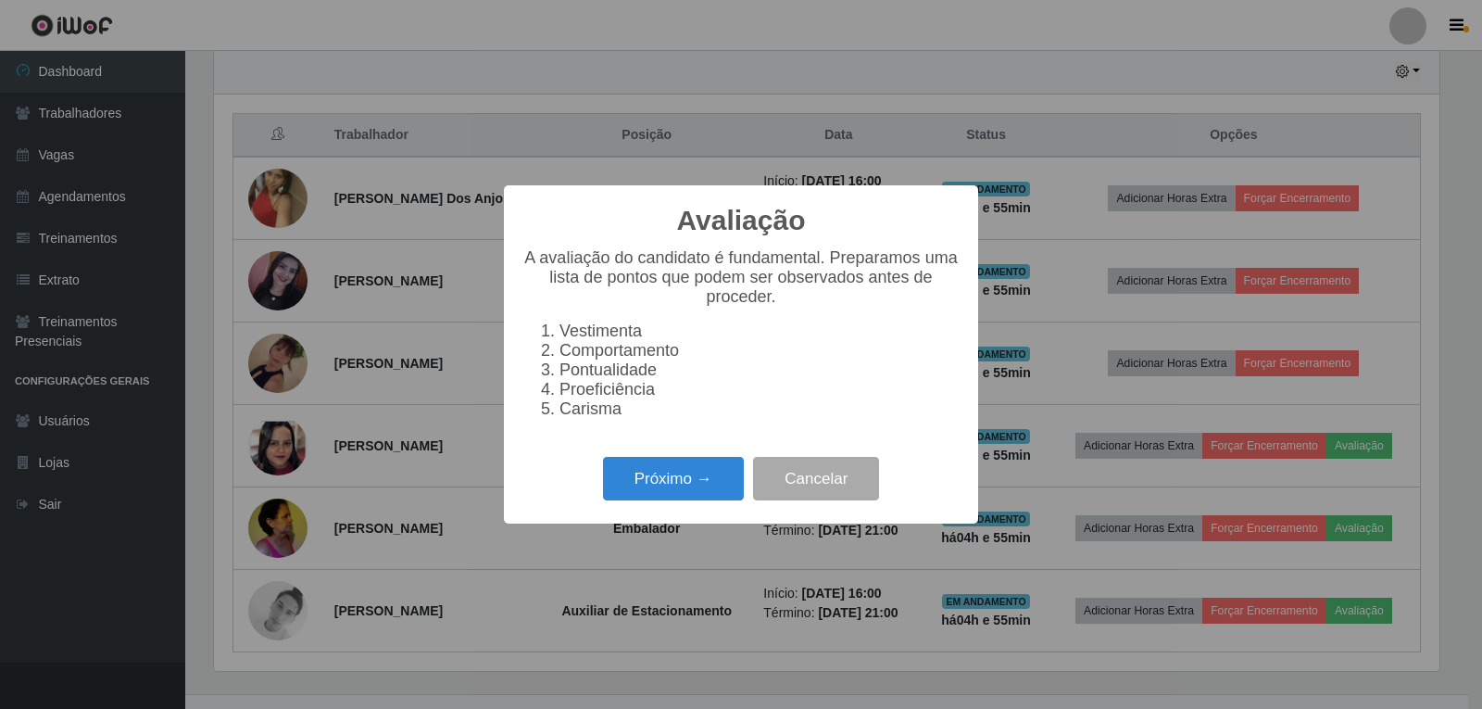
scroll to position [384, 1226]
click at [724, 486] on button "Próximo →" at bounding box center [673, 479] width 141 height 44
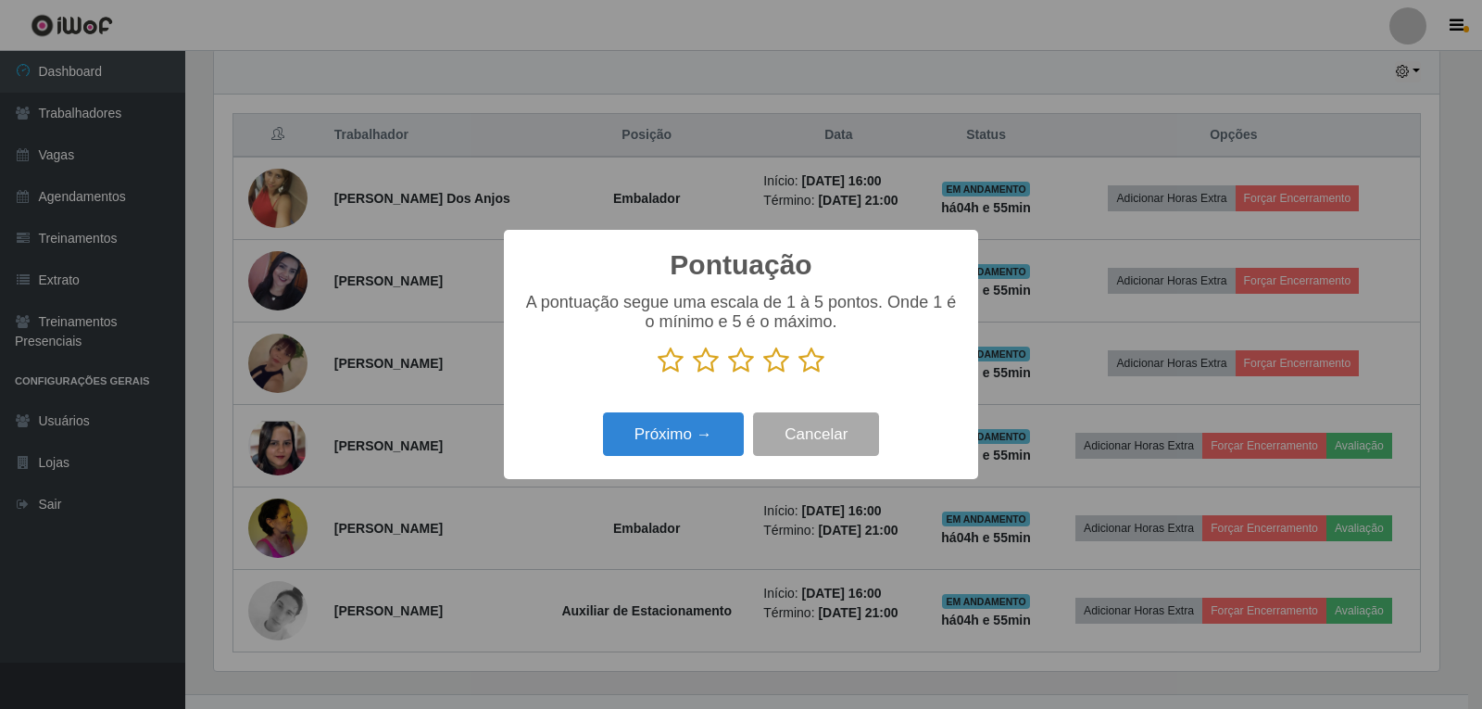
scroll to position [0, 0]
click at [807, 363] on icon at bounding box center [812, 360] width 26 height 28
click at [799, 374] on input "radio" at bounding box center [799, 374] width 0 height 0
click at [677, 409] on div "Pontuação × A pontuação segue uma escala de 1 à 5 pontos. Onde 1 é o mínimo e 5…" at bounding box center [741, 354] width 474 height 249
click at [686, 434] on button "Próximo →" at bounding box center [673, 434] width 141 height 44
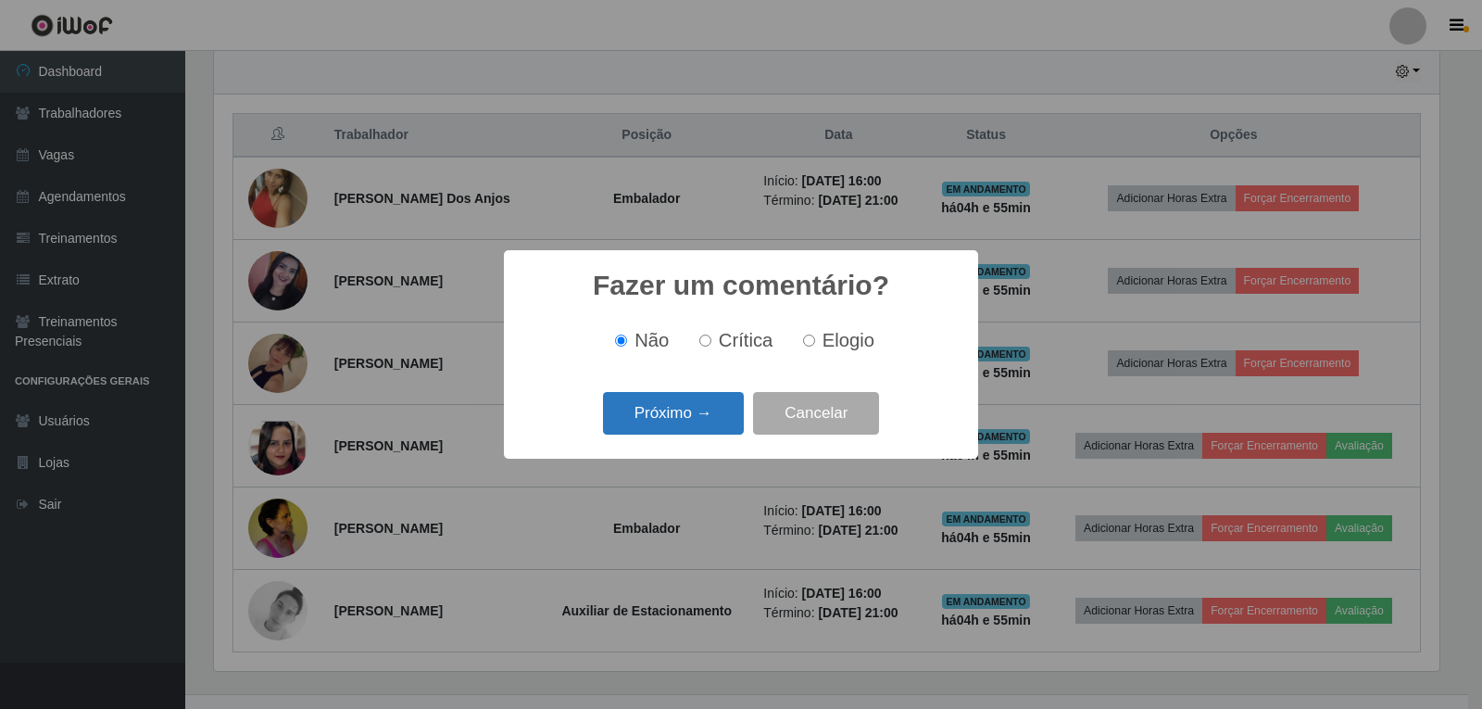
click at [712, 423] on button "Próximo →" at bounding box center [673, 414] width 141 height 44
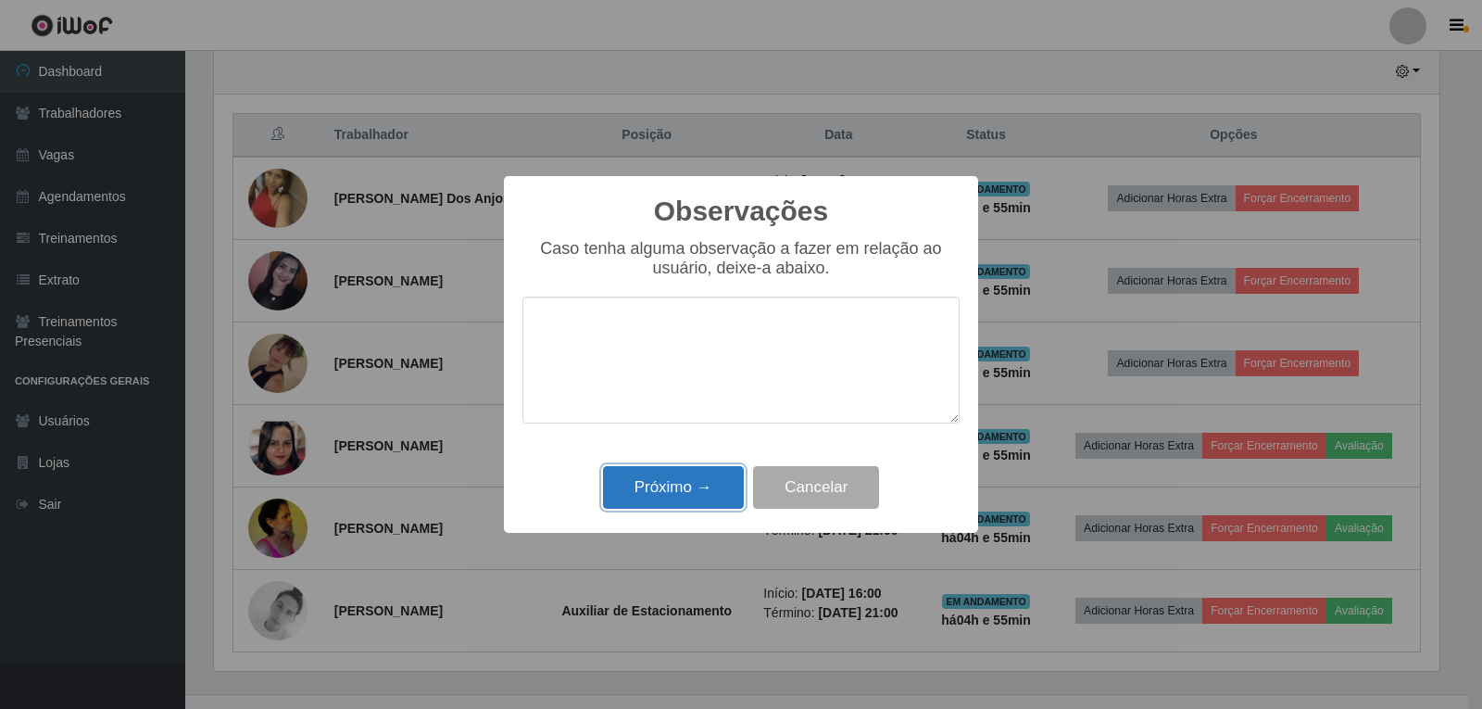
click at [681, 496] on button "Próximo →" at bounding box center [673, 488] width 141 height 44
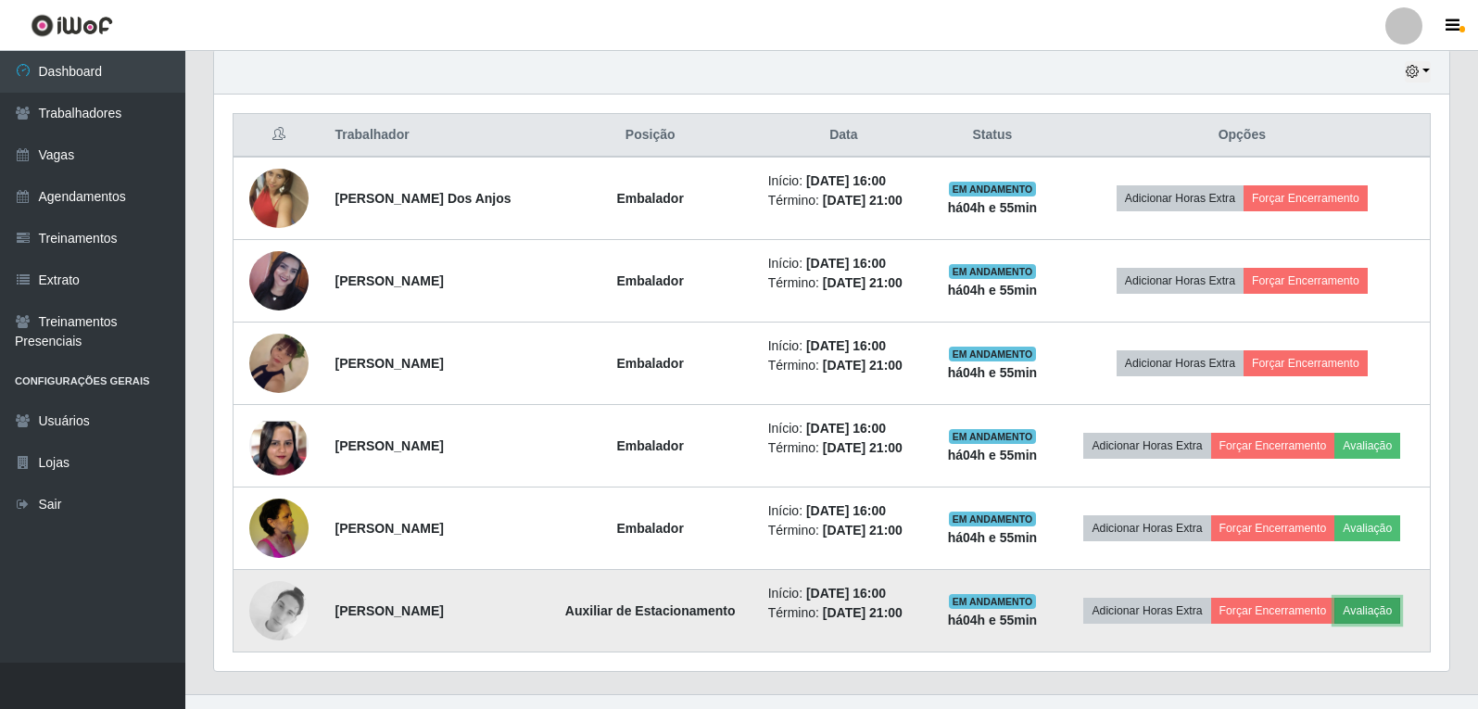
click at [1379, 611] on button "Avaliação" at bounding box center [1367, 611] width 66 height 26
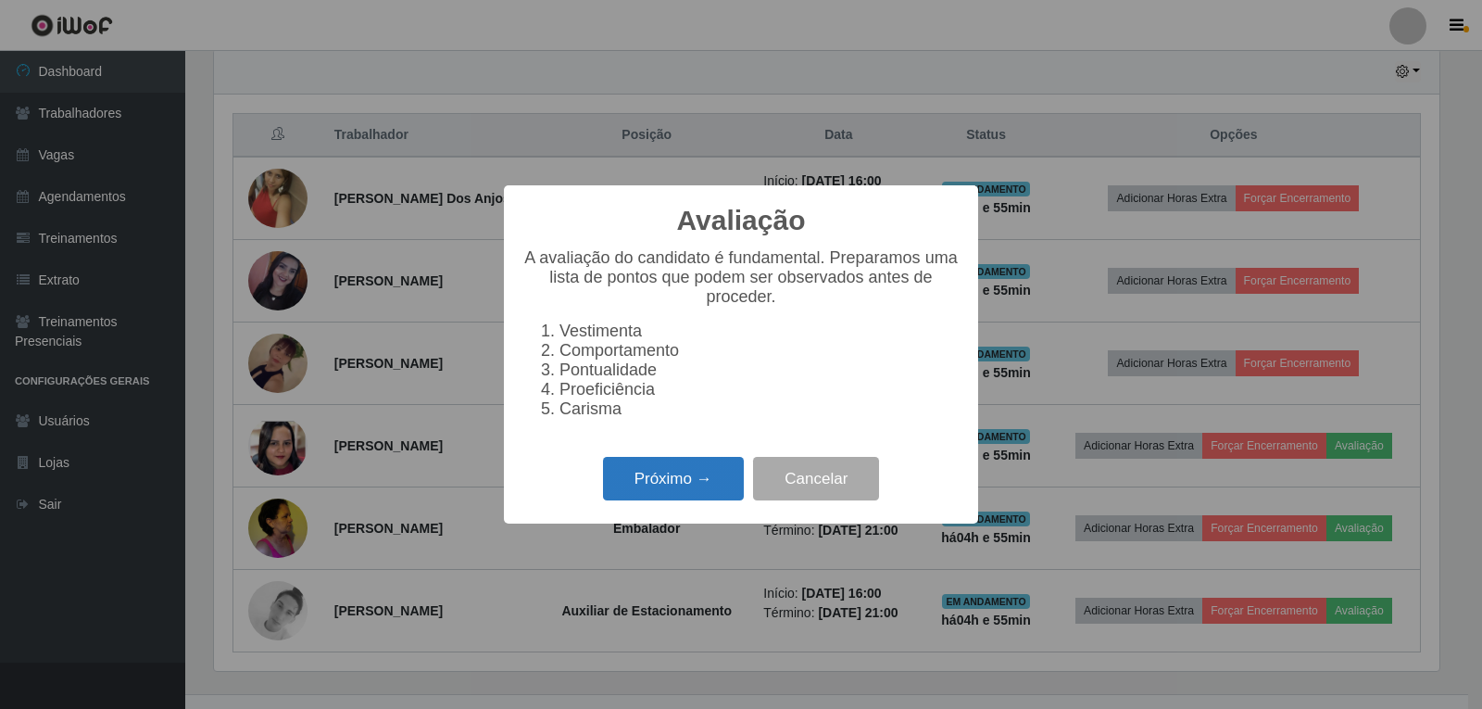
click at [662, 496] on button "Próximo →" at bounding box center [673, 479] width 141 height 44
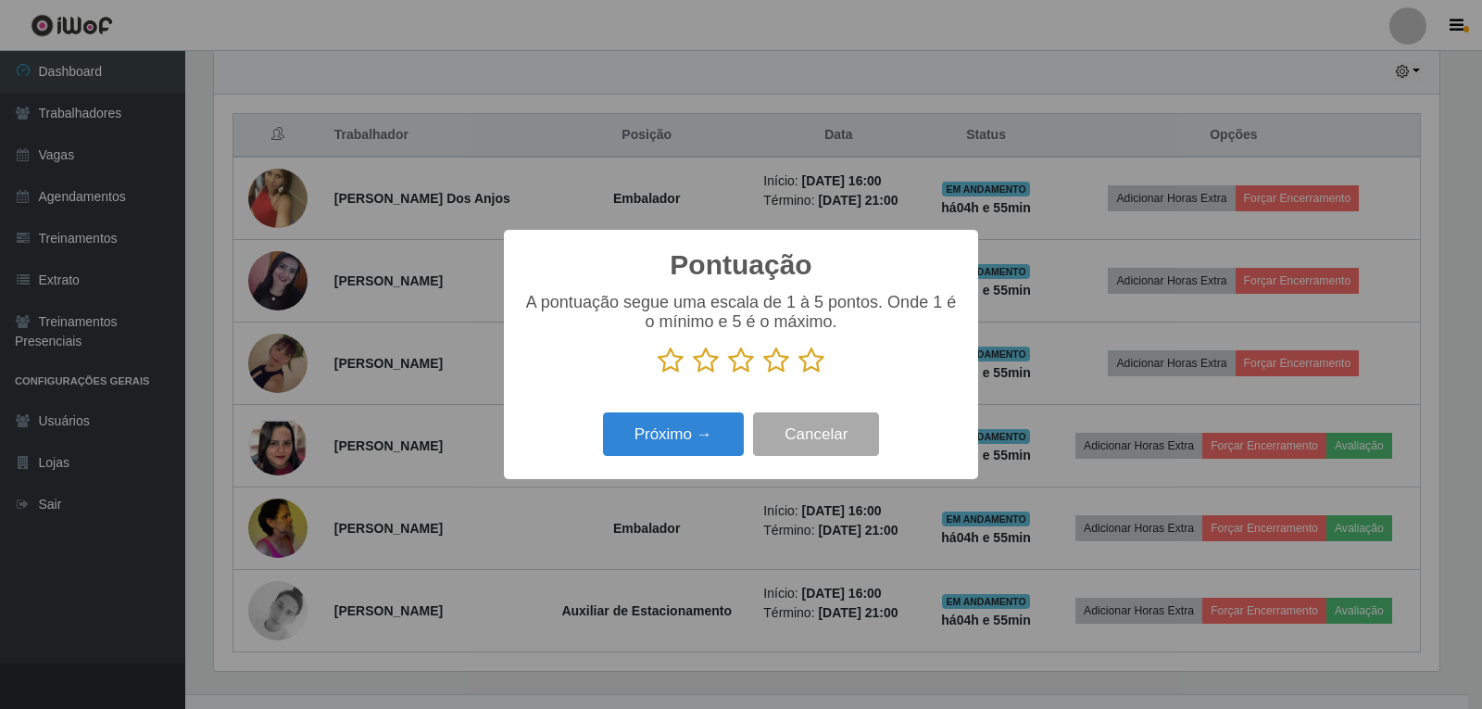
click at [811, 367] on icon at bounding box center [812, 360] width 26 height 28
click at [799, 374] on input "radio" at bounding box center [799, 374] width 0 height 0
click at [710, 435] on button "Próximo →" at bounding box center [673, 434] width 141 height 44
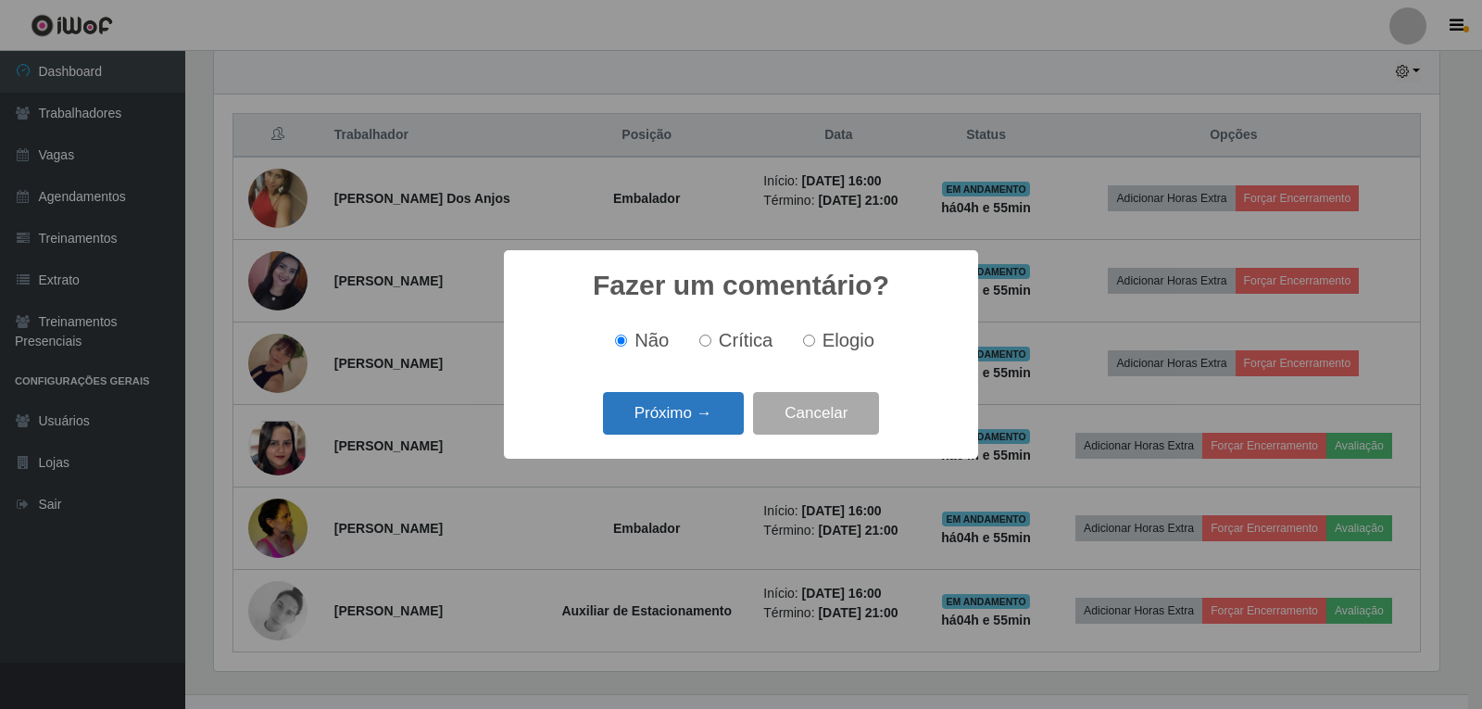
click at [729, 426] on button "Próximo →" at bounding box center [673, 414] width 141 height 44
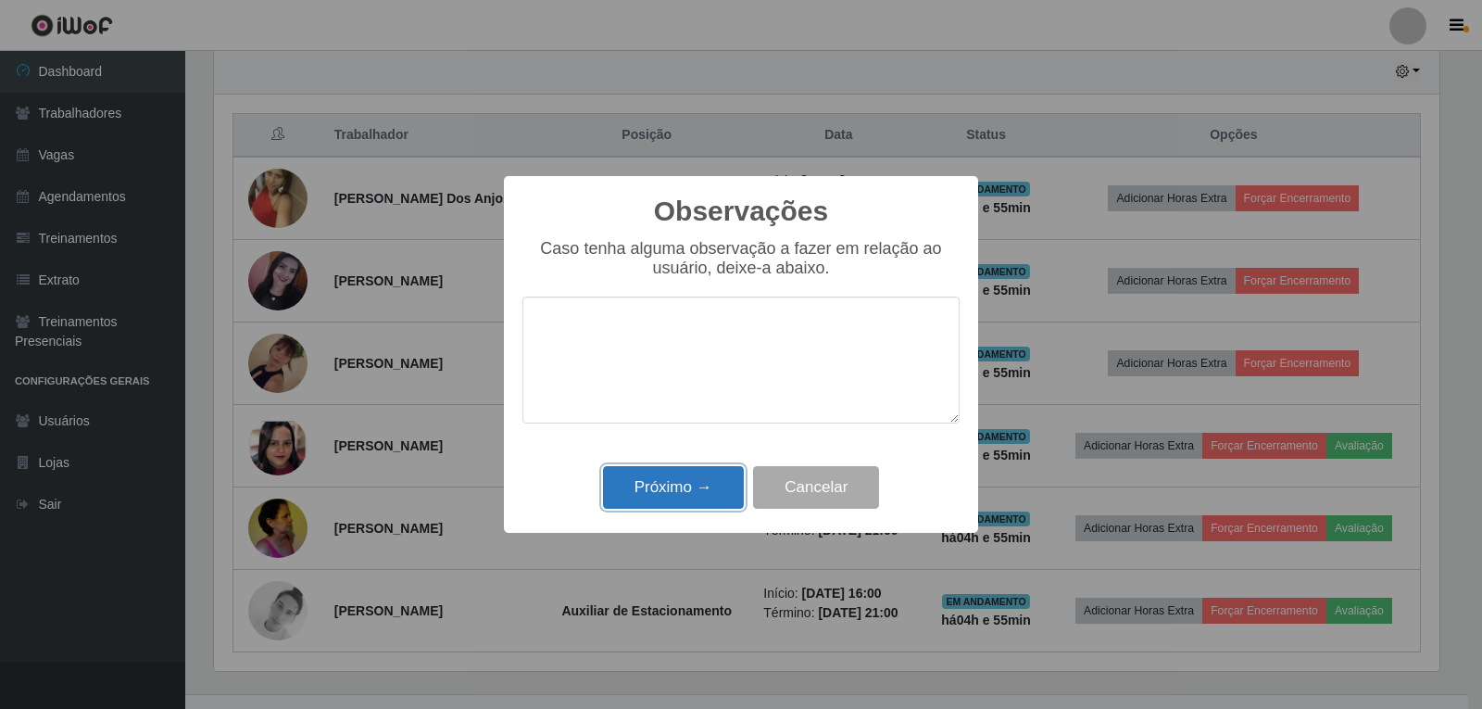
click at [696, 477] on button "Próximo →" at bounding box center [673, 488] width 141 height 44
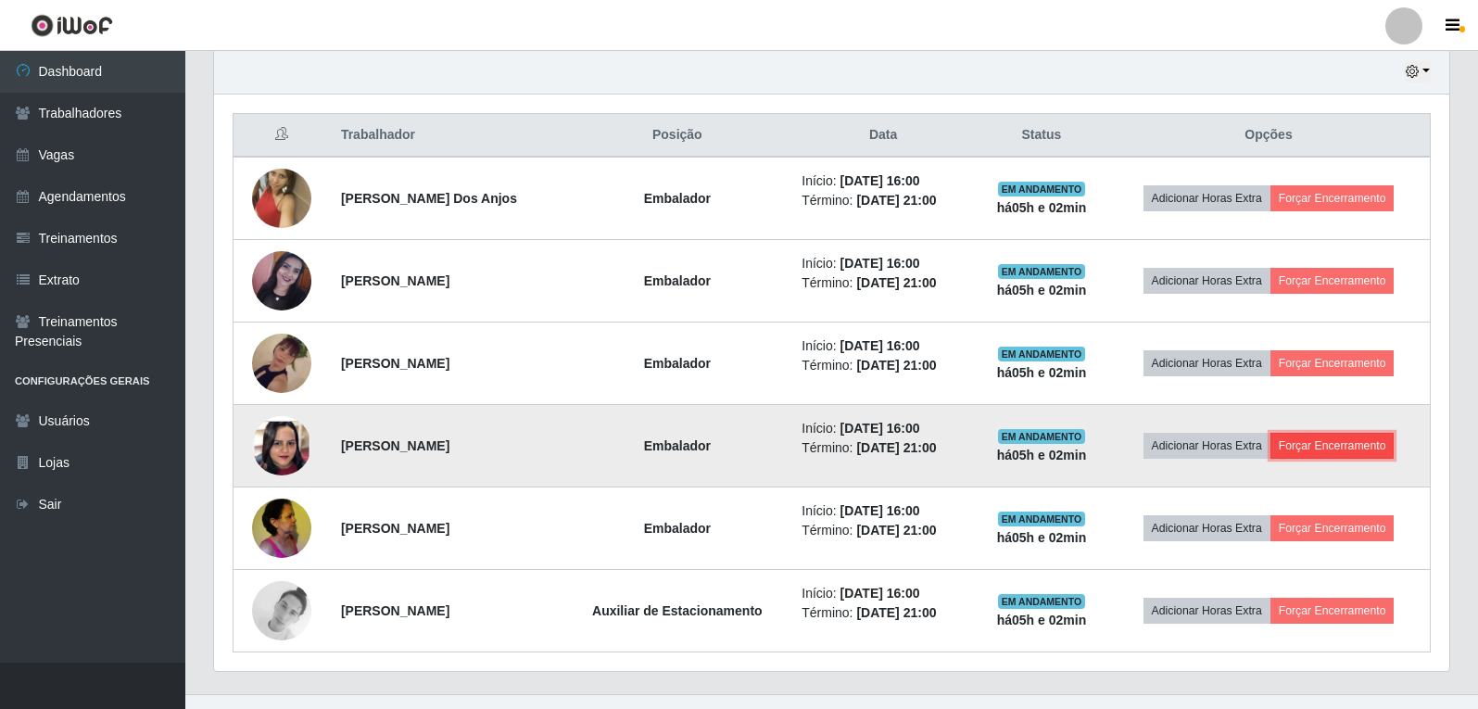
click at [1360, 443] on button "Forçar Encerramento" at bounding box center [1332, 446] width 124 height 26
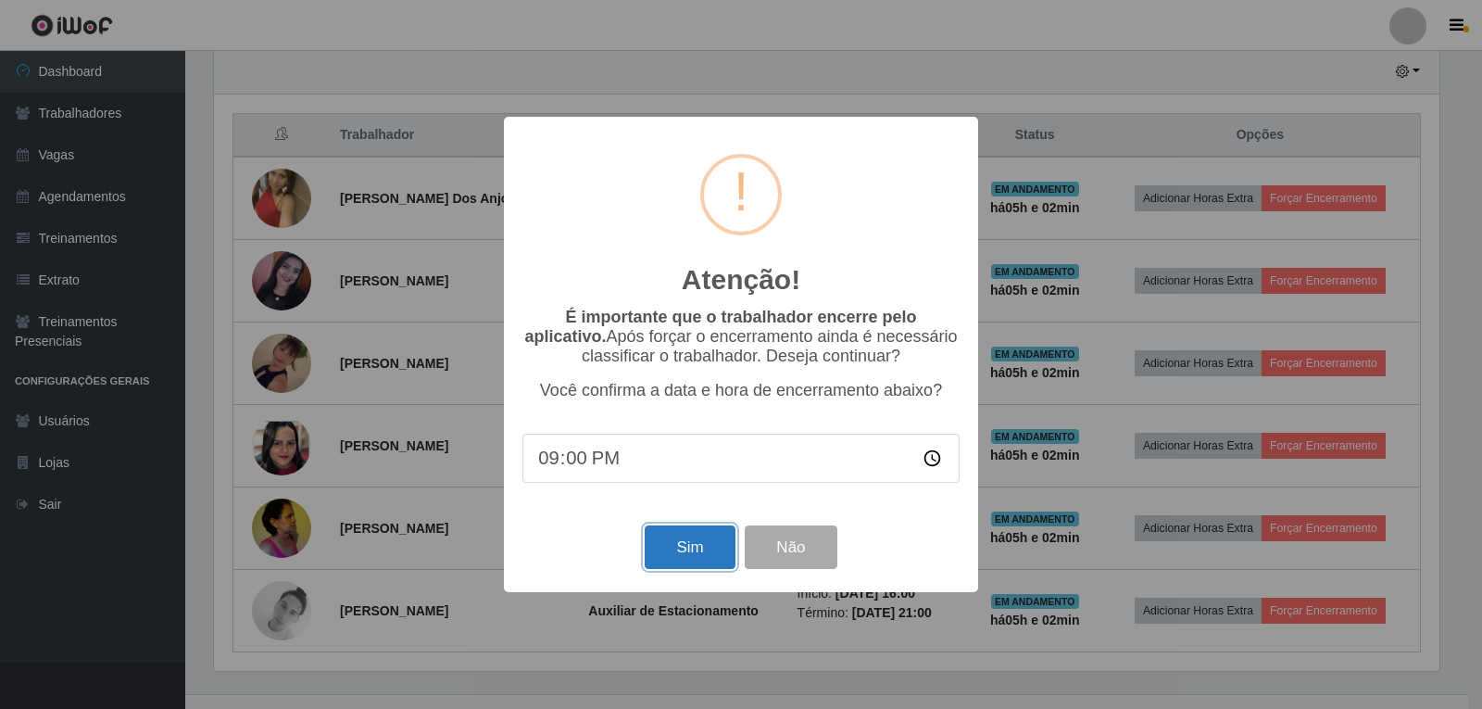
click at [686, 552] on button "Sim" at bounding box center [690, 547] width 90 height 44
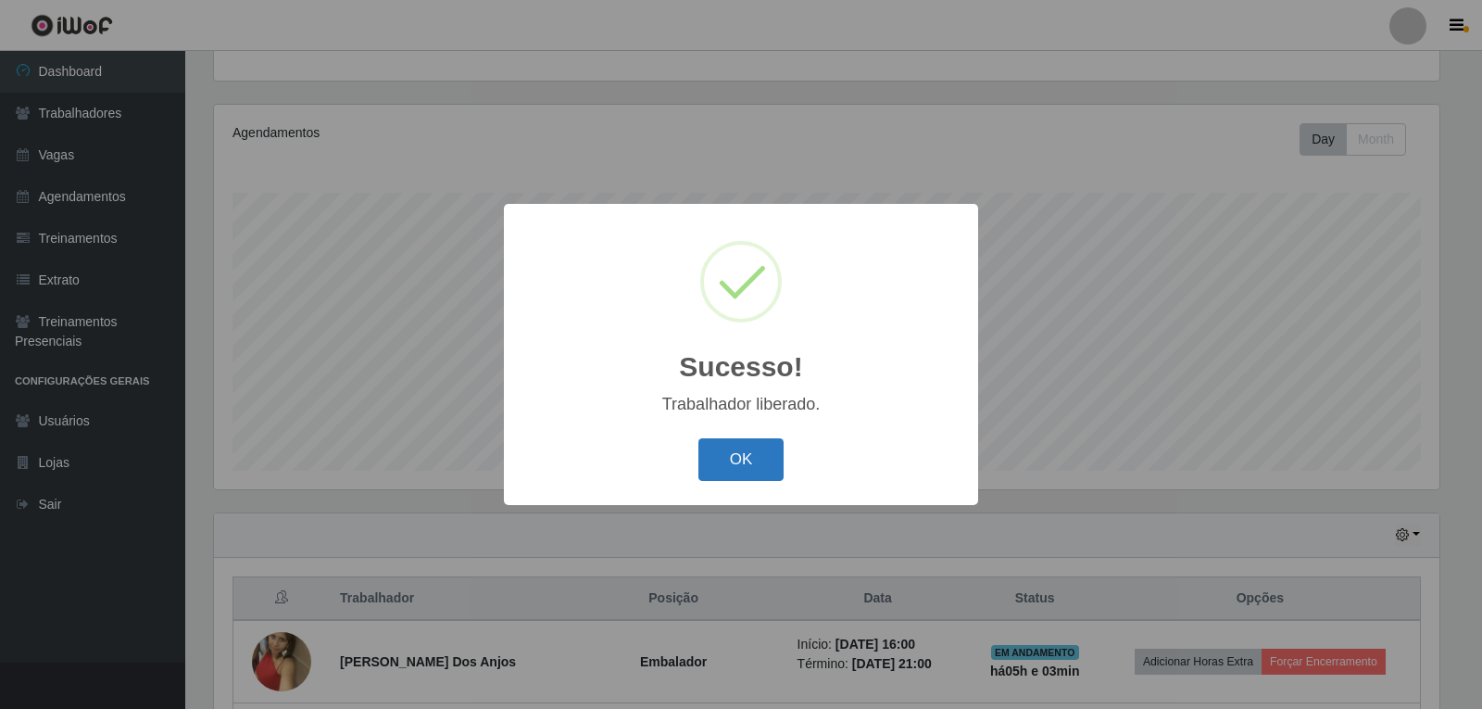
click at [753, 470] on button "OK" at bounding box center [742, 460] width 86 height 44
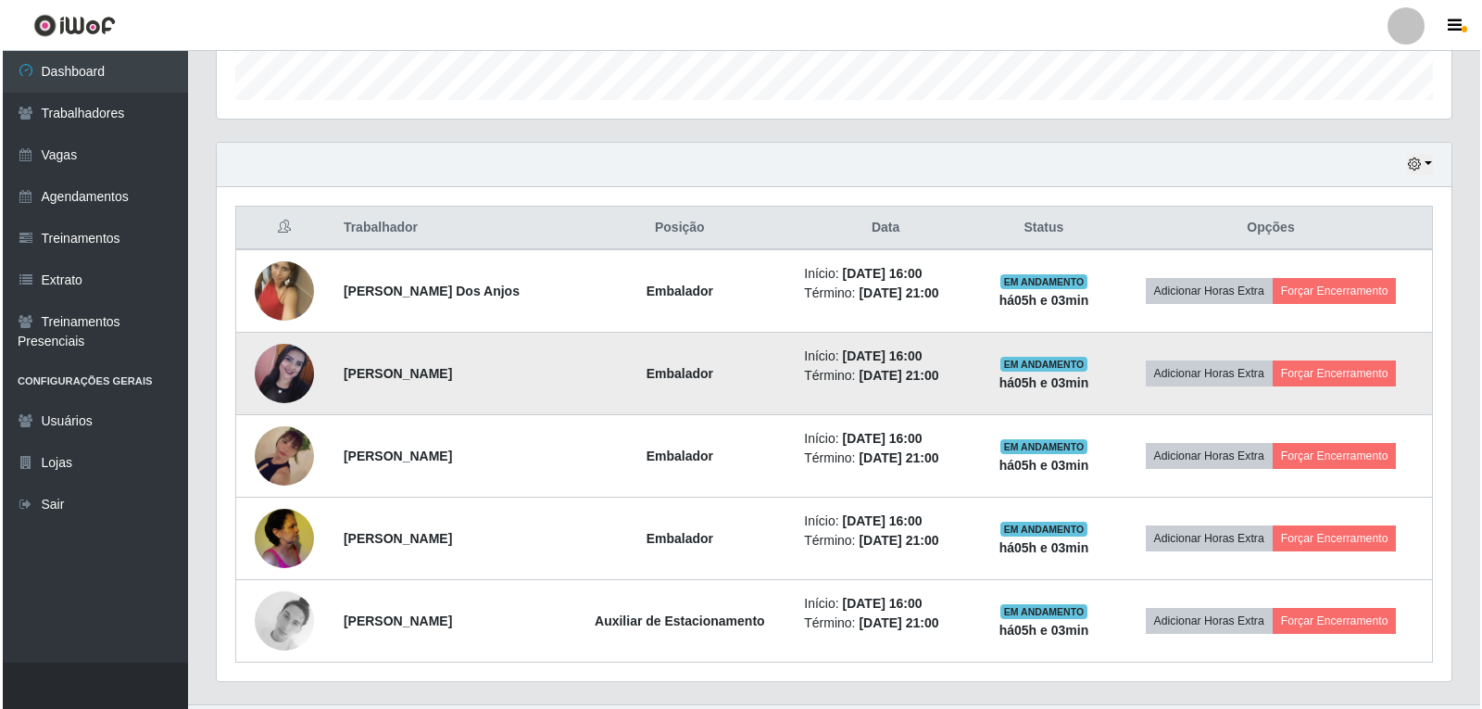
scroll to position [604, 0]
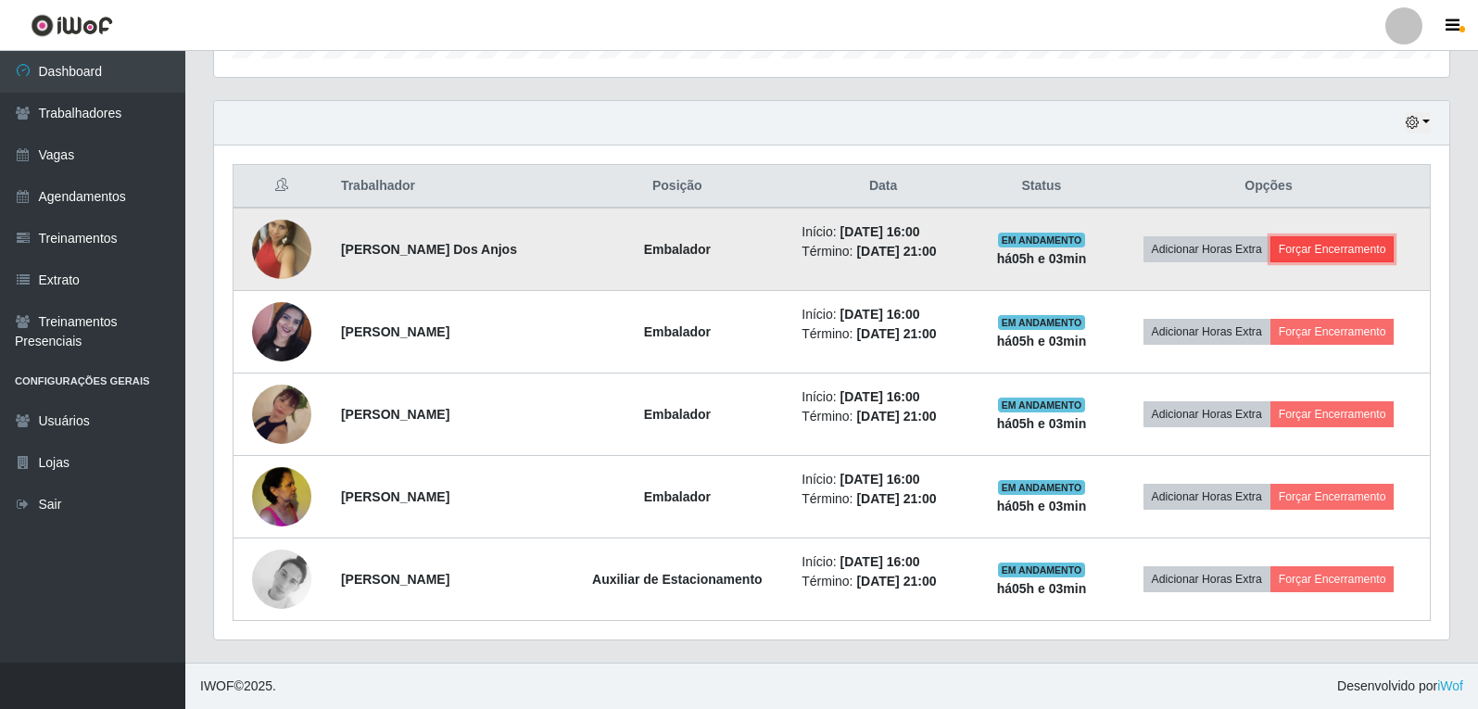
click at [1315, 257] on button "Forçar Encerramento" at bounding box center [1332, 249] width 124 height 26
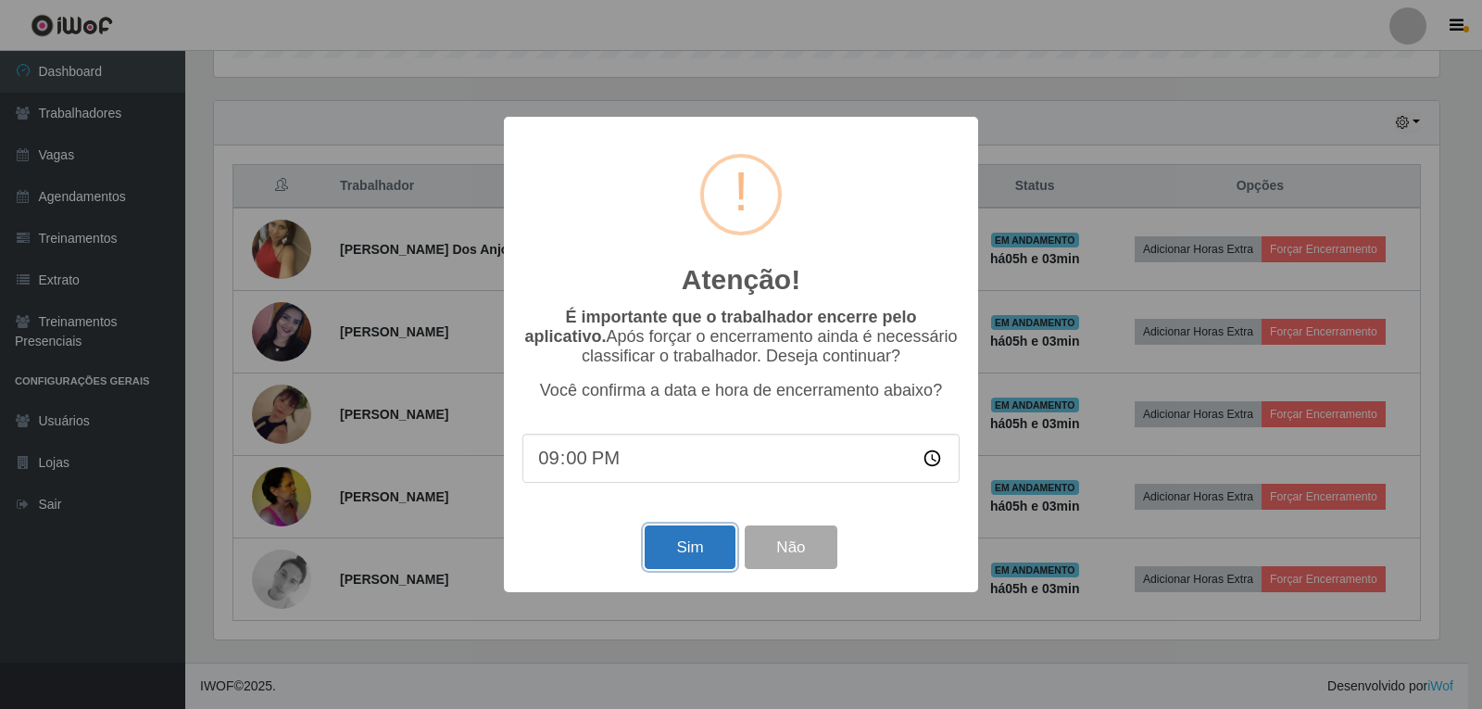
click at [707, 566] on button "Sim" at bounding box center [690, 547] width 90 height 44
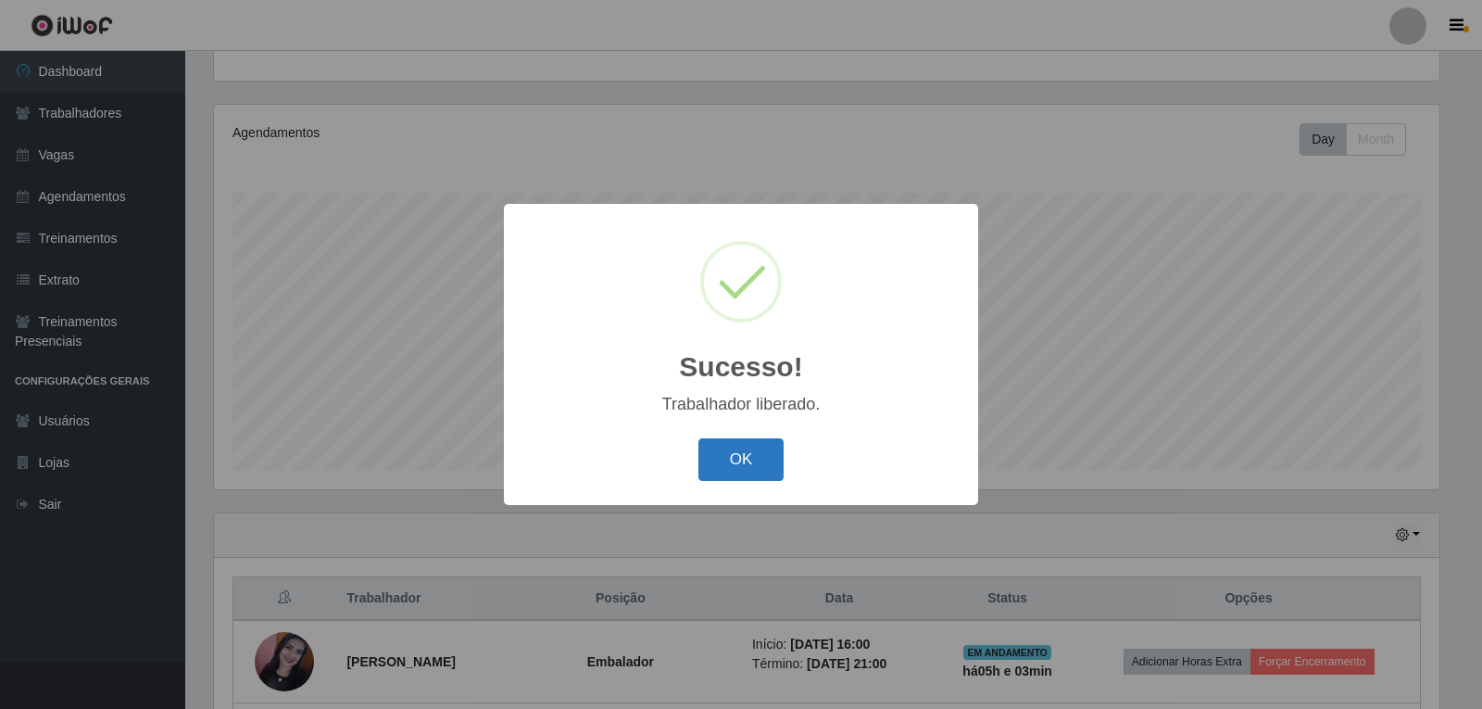
click at [730, 469] on button "OK" at bounding box center [742, 460] width 86 height 44
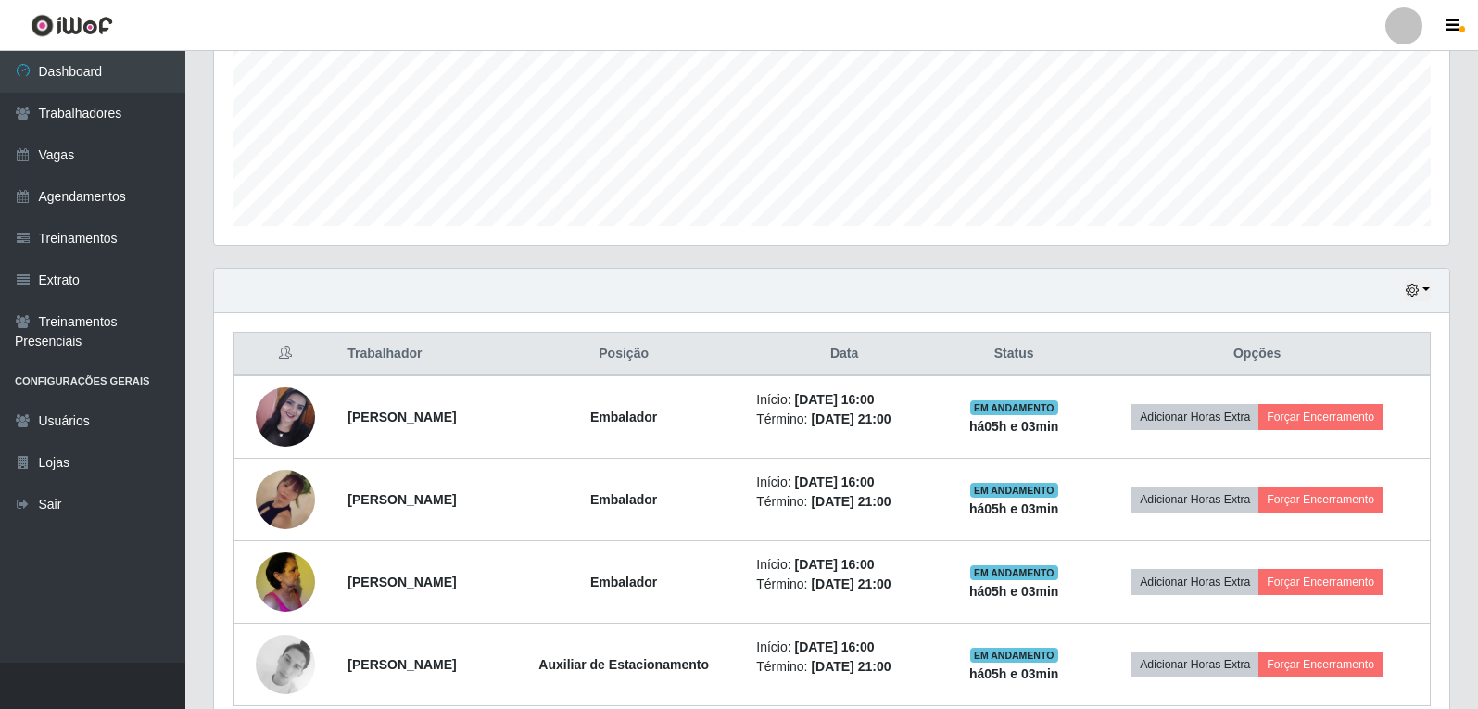
scroll to position [470, 0]
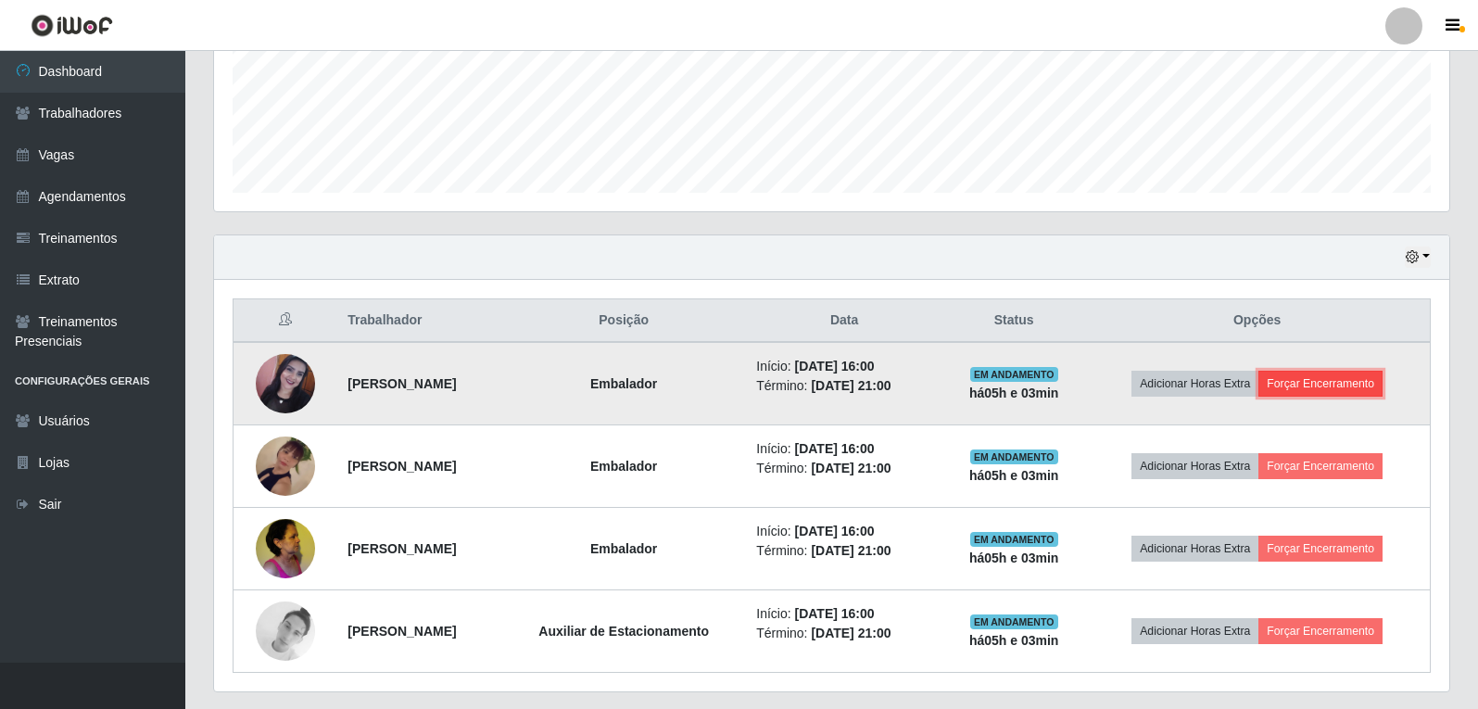
click at [1341, 375] on button "Forçar Encerramento" at bounding box center [1320, 384] width 124 height 26
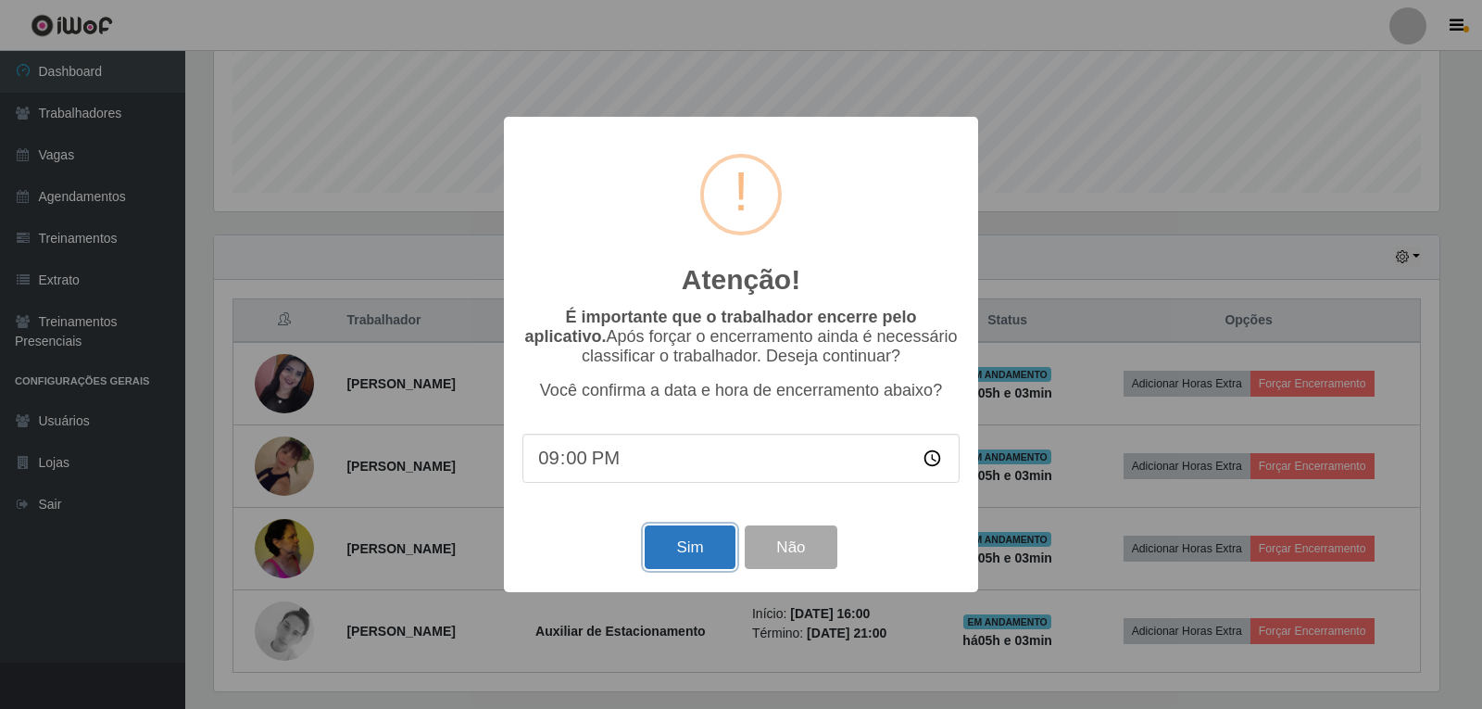
click at [702, 546] on button "Sim" at bounding box center [690, 547] width 90 height 44
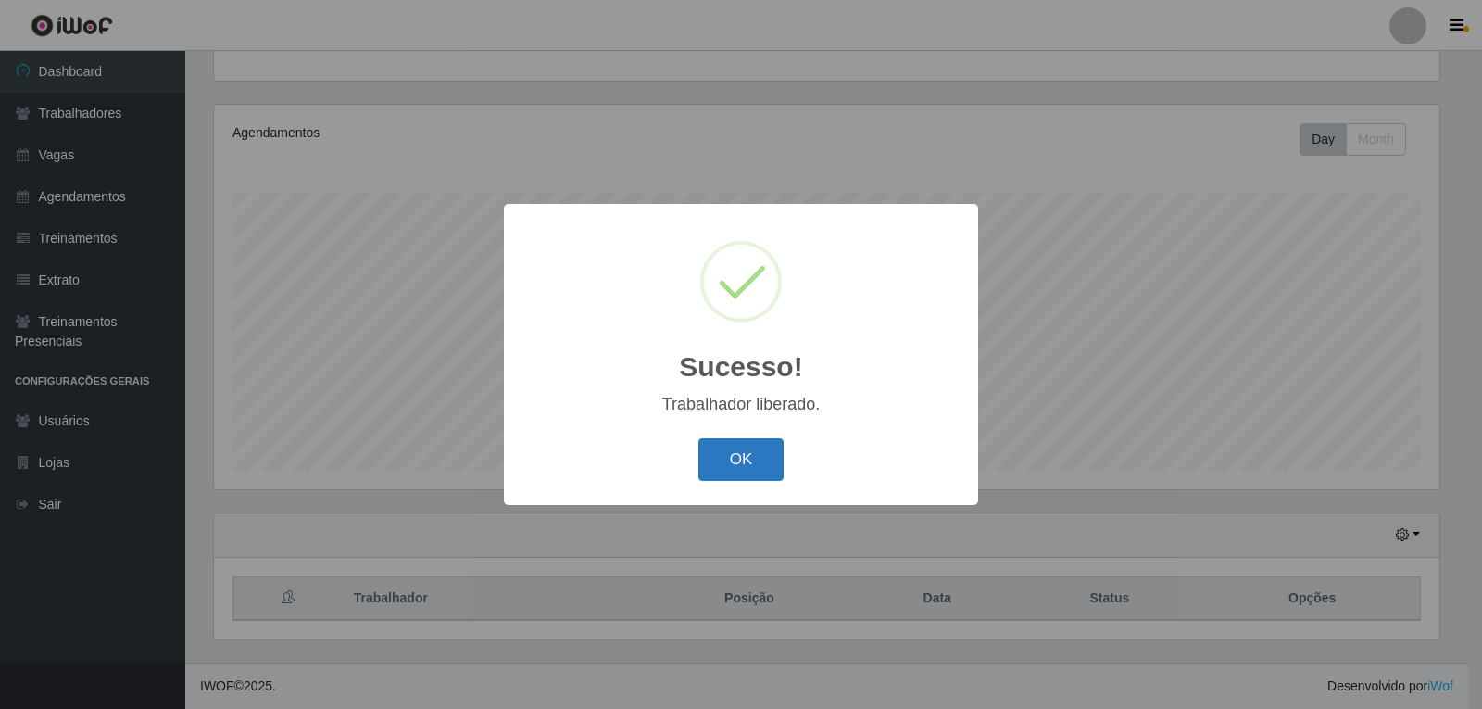
click at [765, 464] on button "OK" at bounding box center [742, 460] width 86 height 44
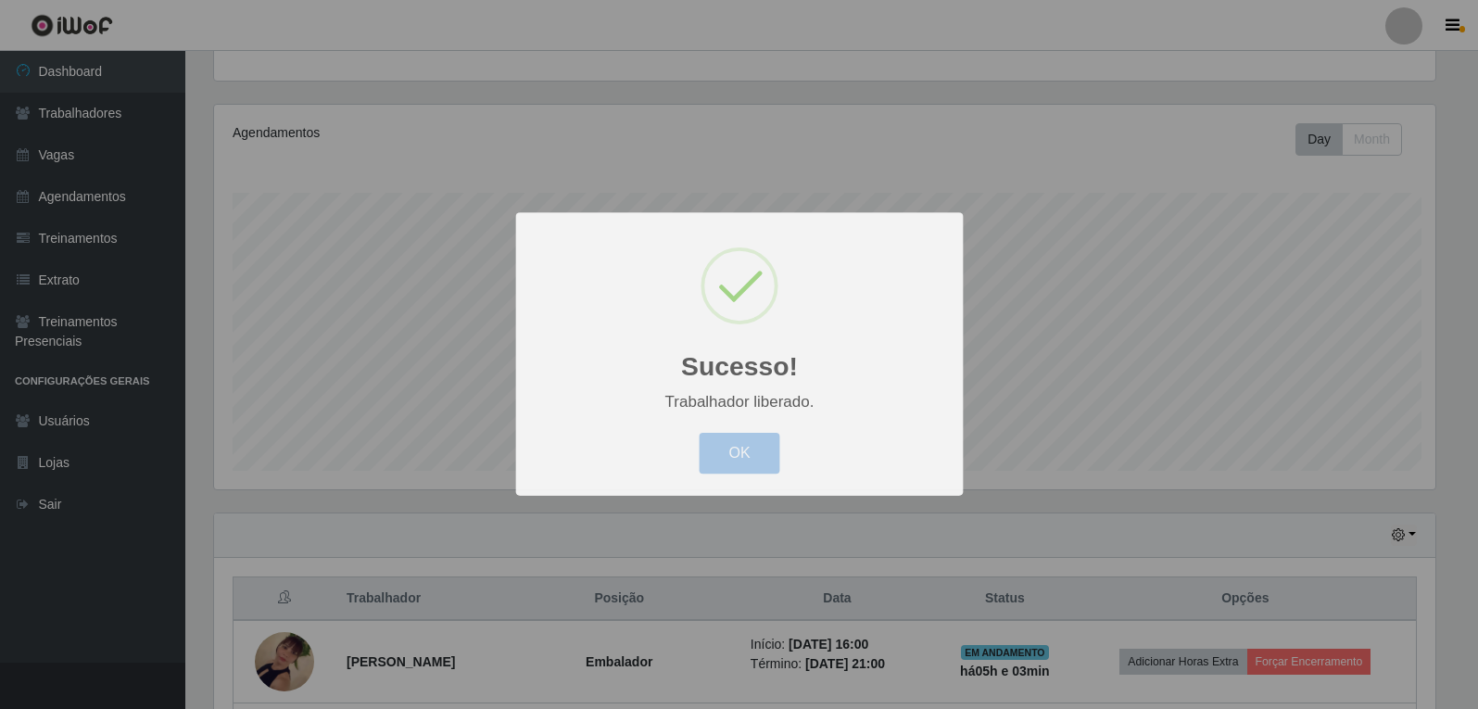
scroll to position [384, 1235]
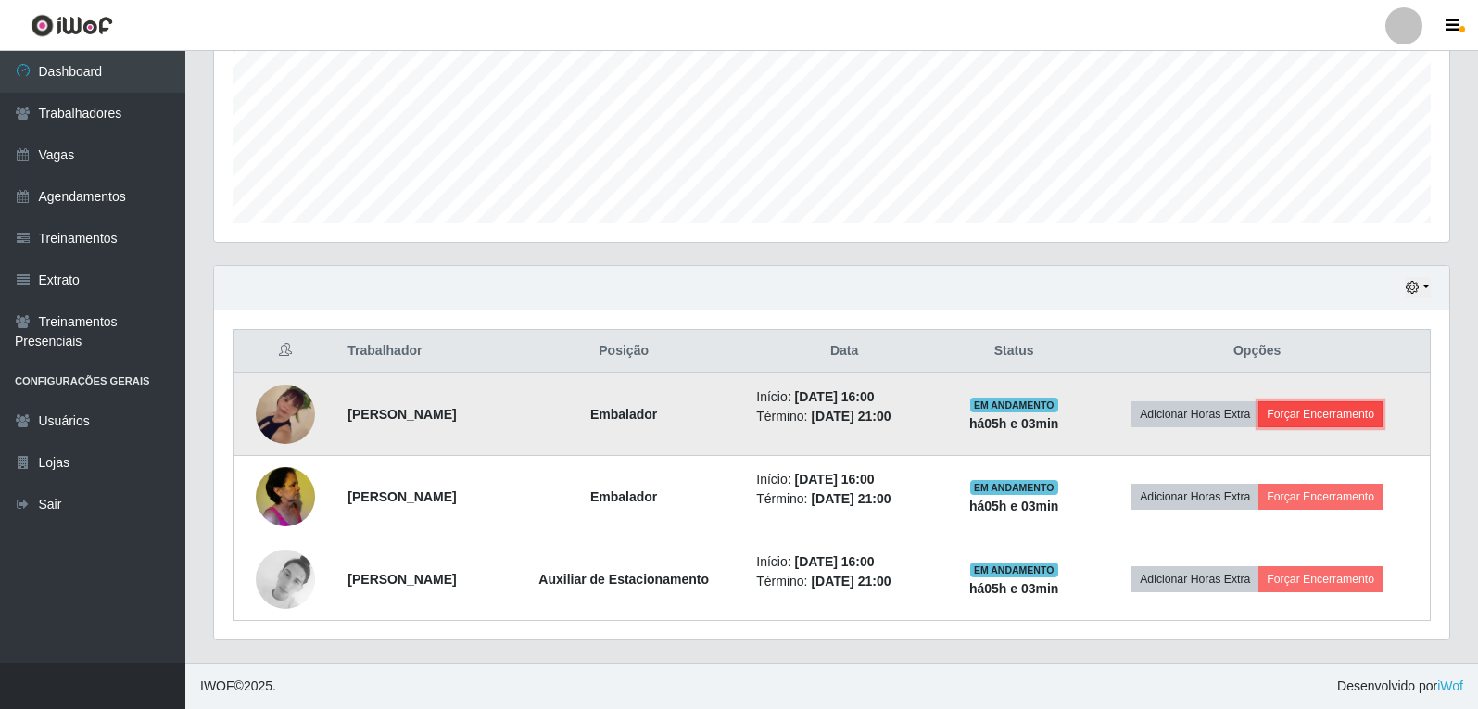
click at [1291, 412] on button "Forçar Encerramento" at bounding box center [1320, 414] width 124 height 26
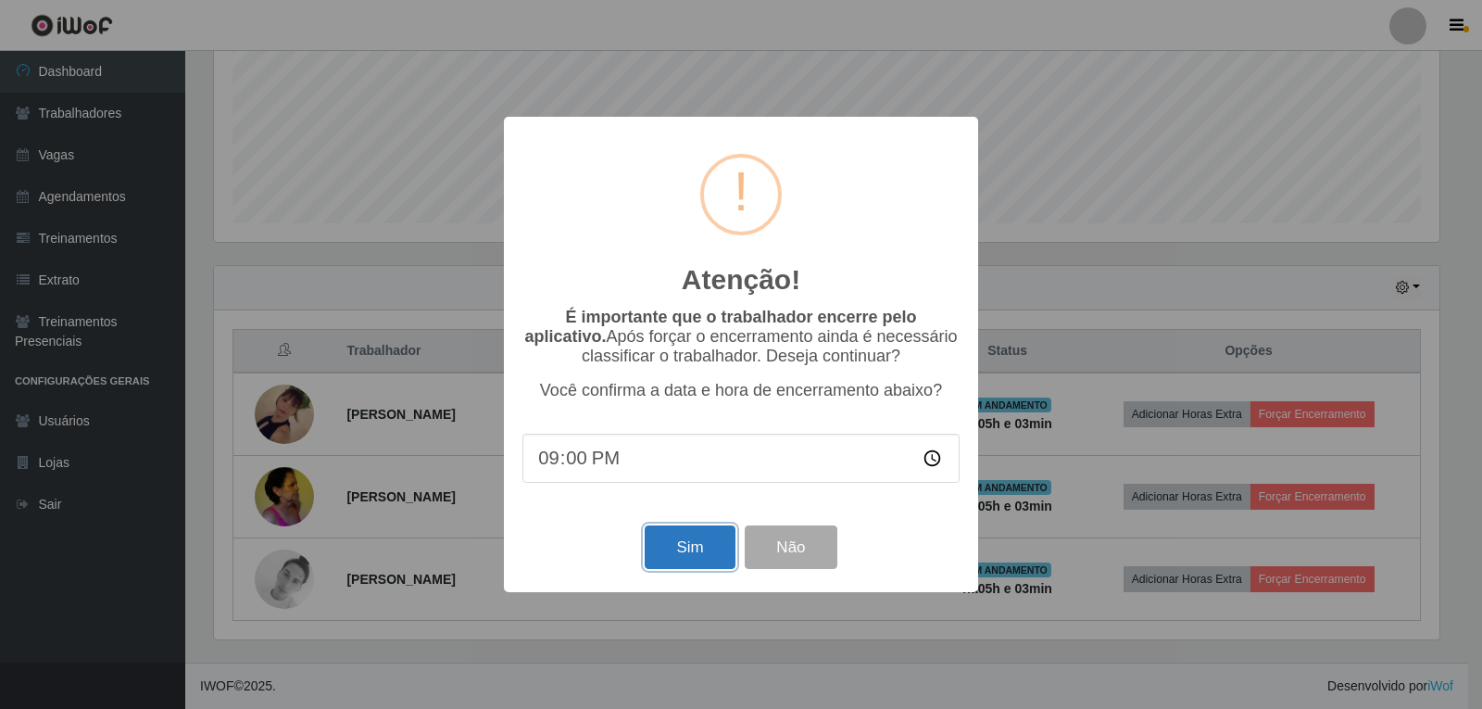
click at [698, 538] on button "Sim" at bounding box center [690, 547] width 90 height 44
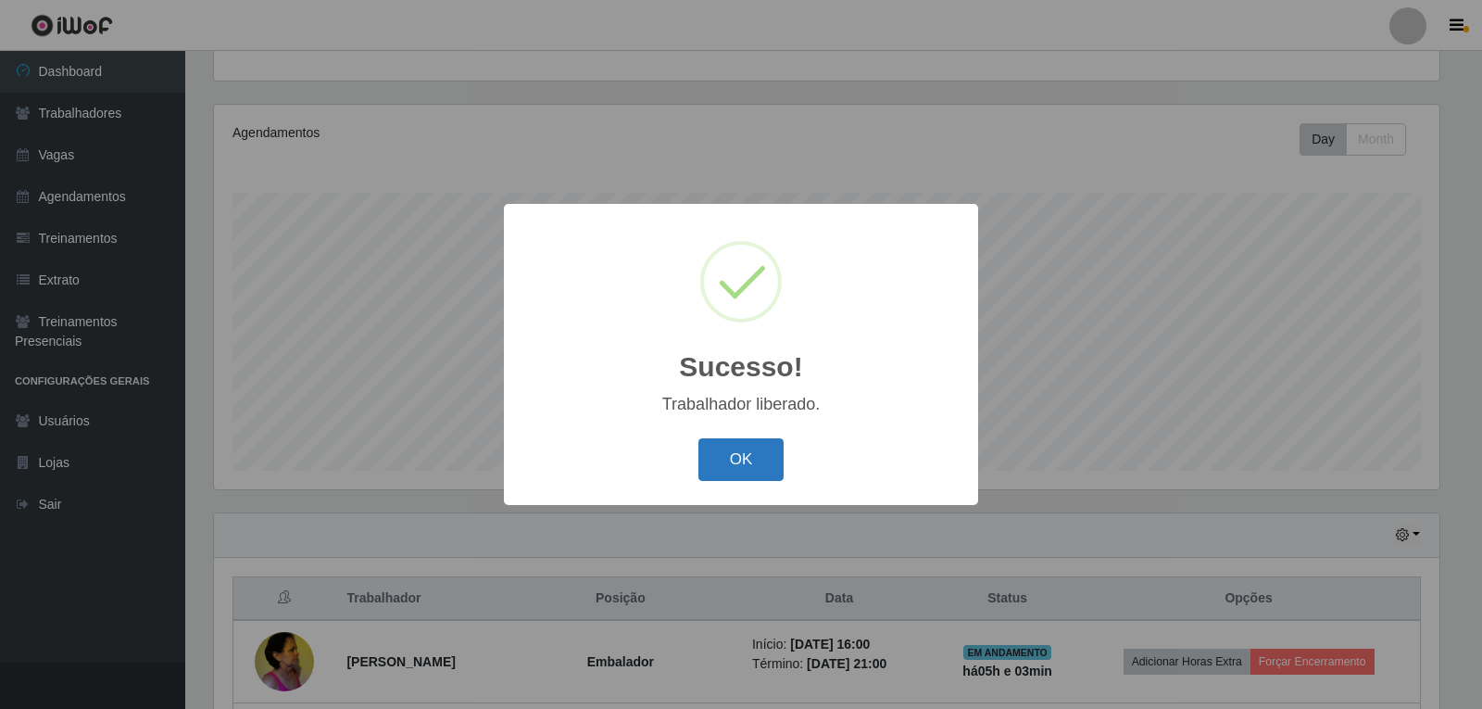
click at [755, 462] on button "OK" at bounding box center [742, 460] width 86 height 44
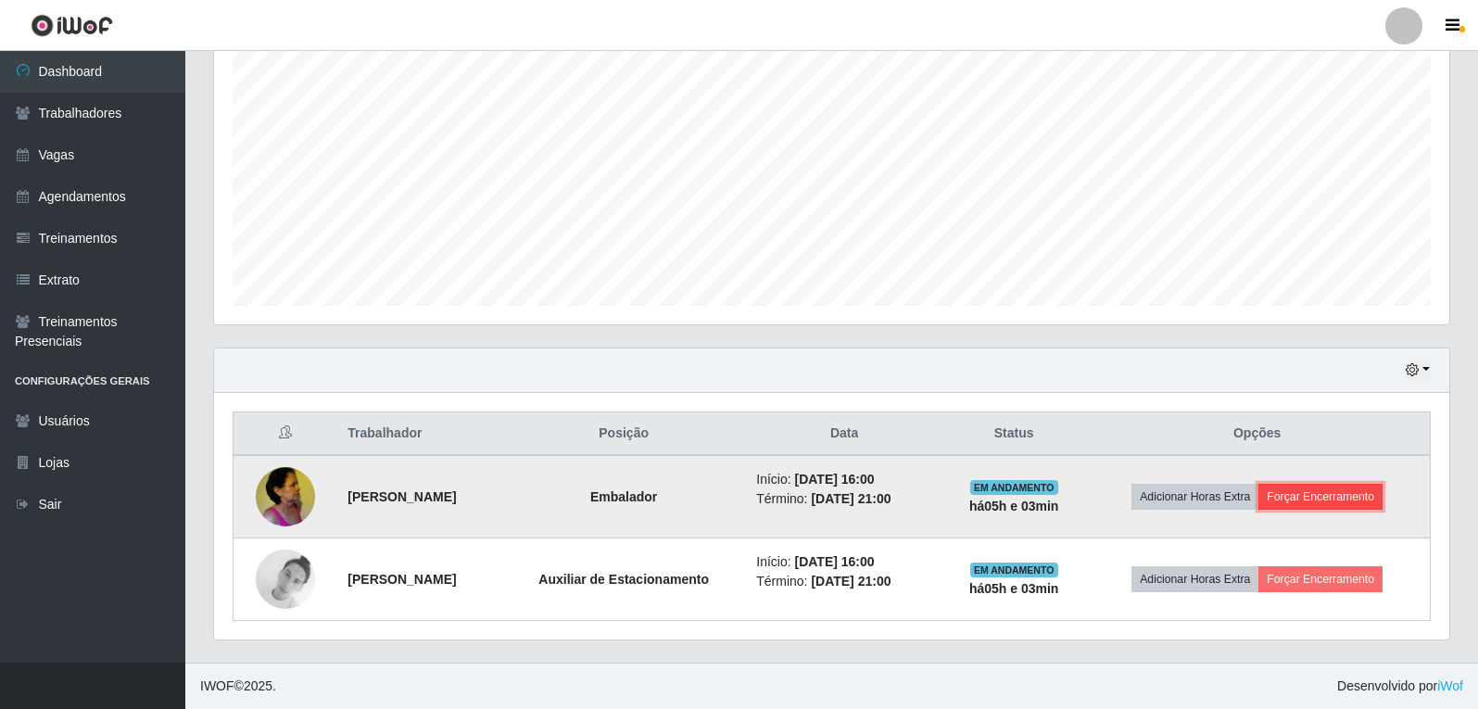
click at [1343, 497] on button "Forçar Encerramento" at bounding box center [1320, 497] width 124 height 26
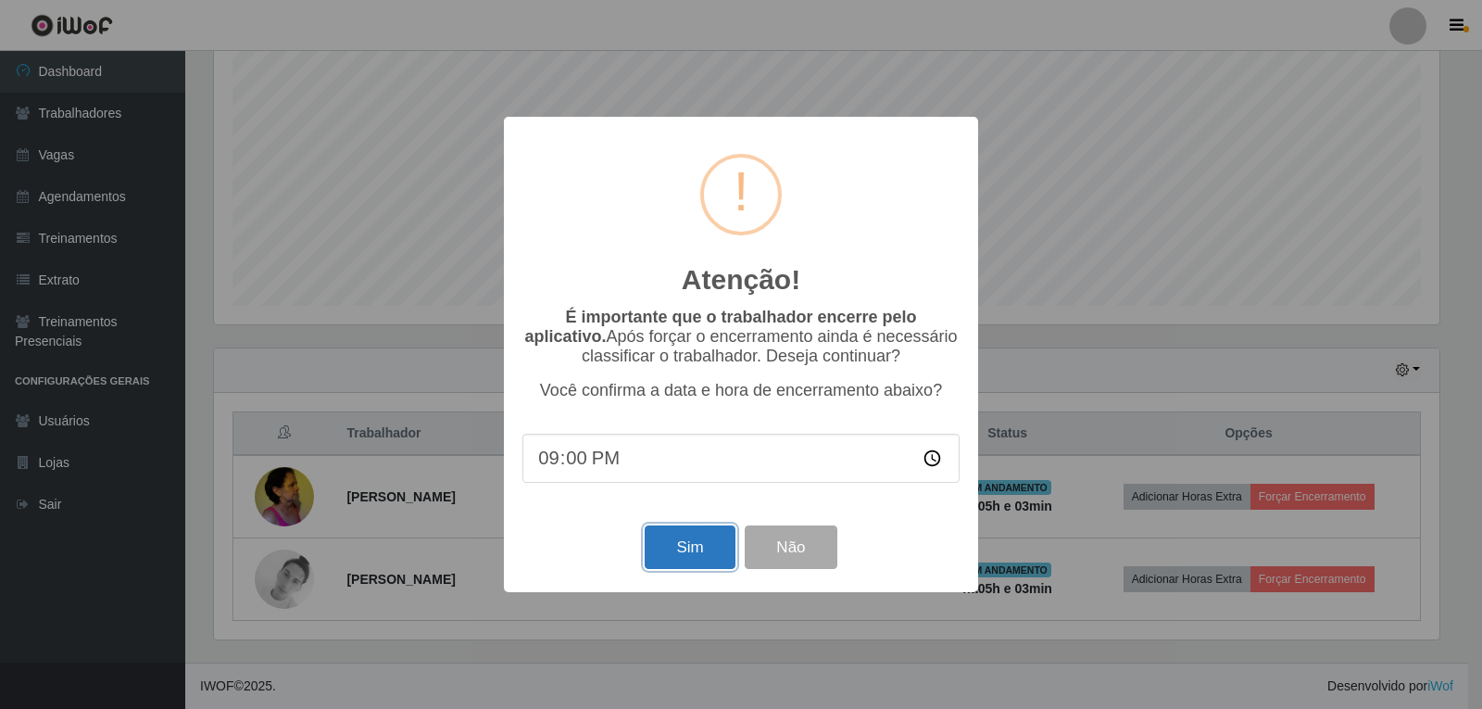
click at [683, 552] on button "Sim" at bounding box center [690, 547] width 90 height 44
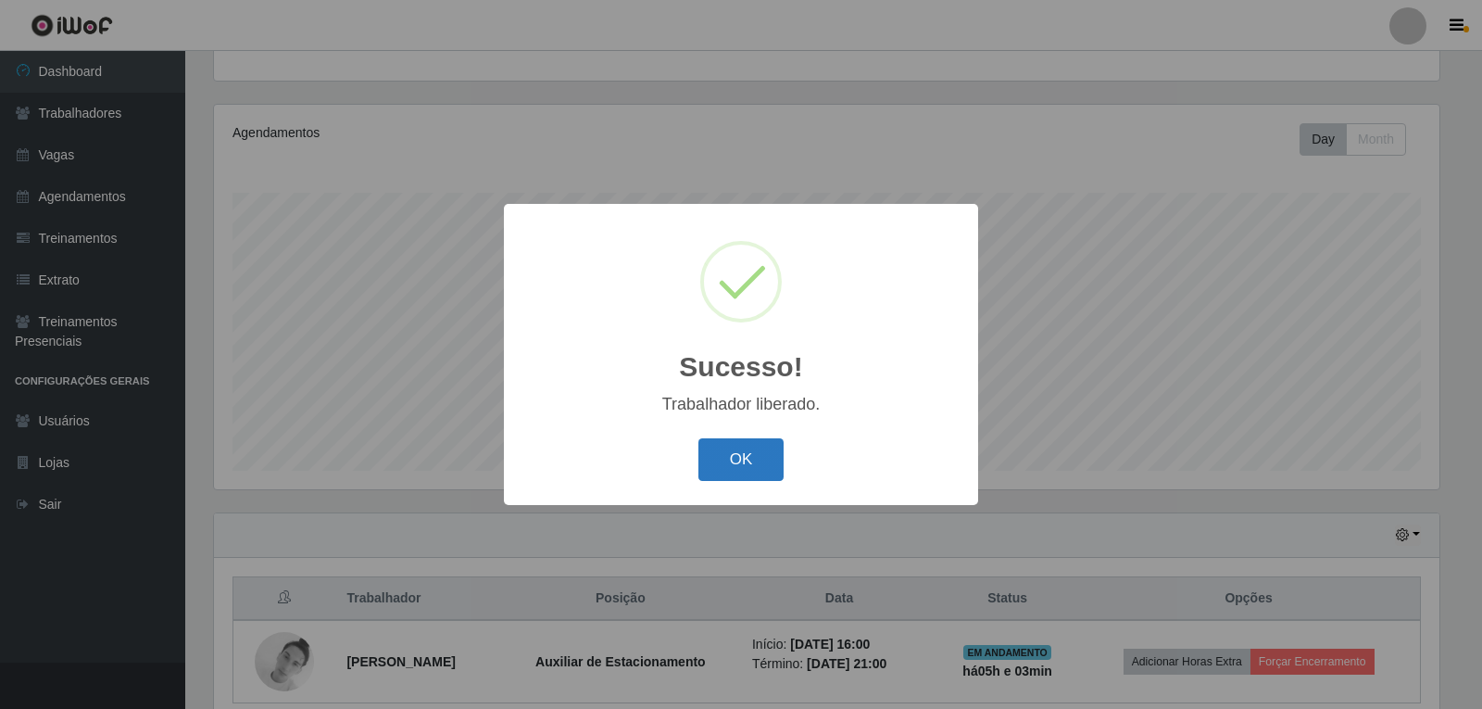
click at [744, 465] on button "OK" at bounding box center [742, 460] width 86 height 44
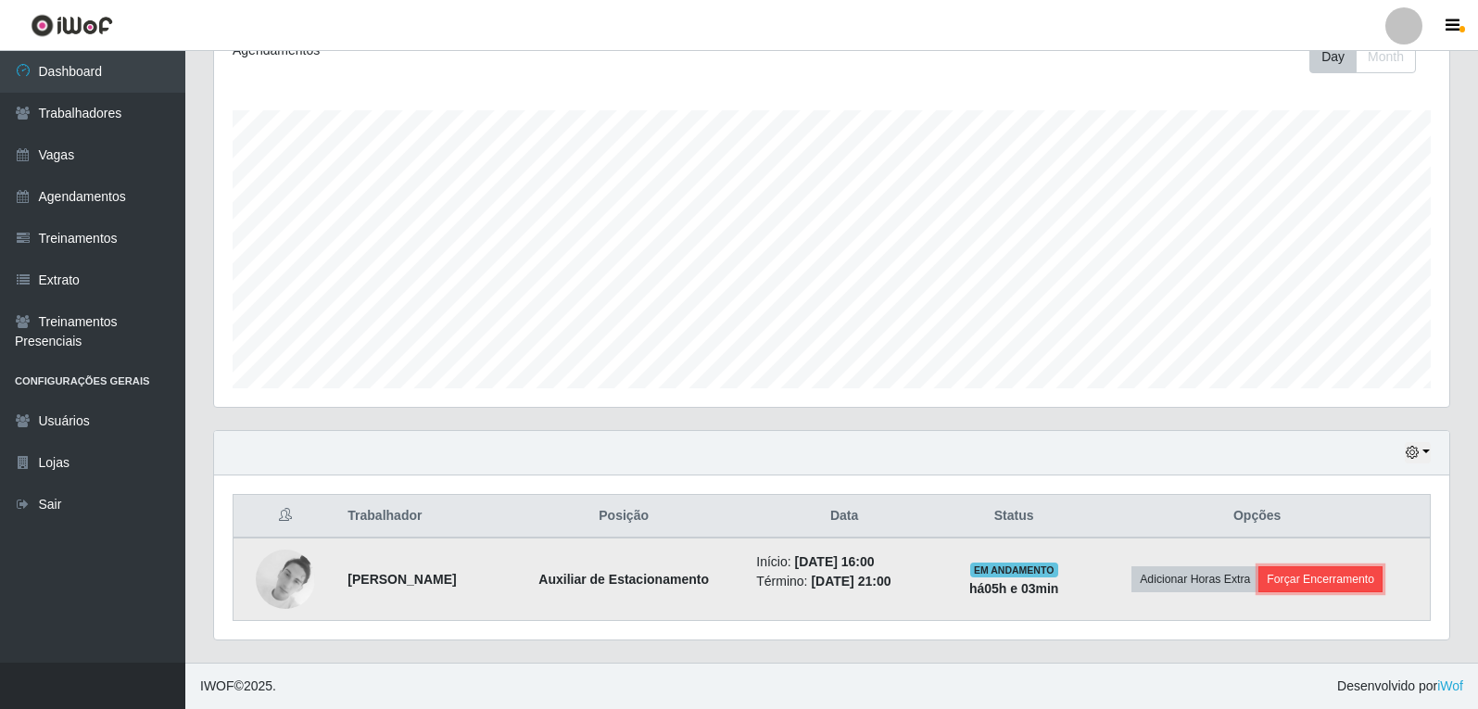
click at [1335, 581] on button "Forçar Encerramento" at bounding box center [1320, 579] width 124 height 26
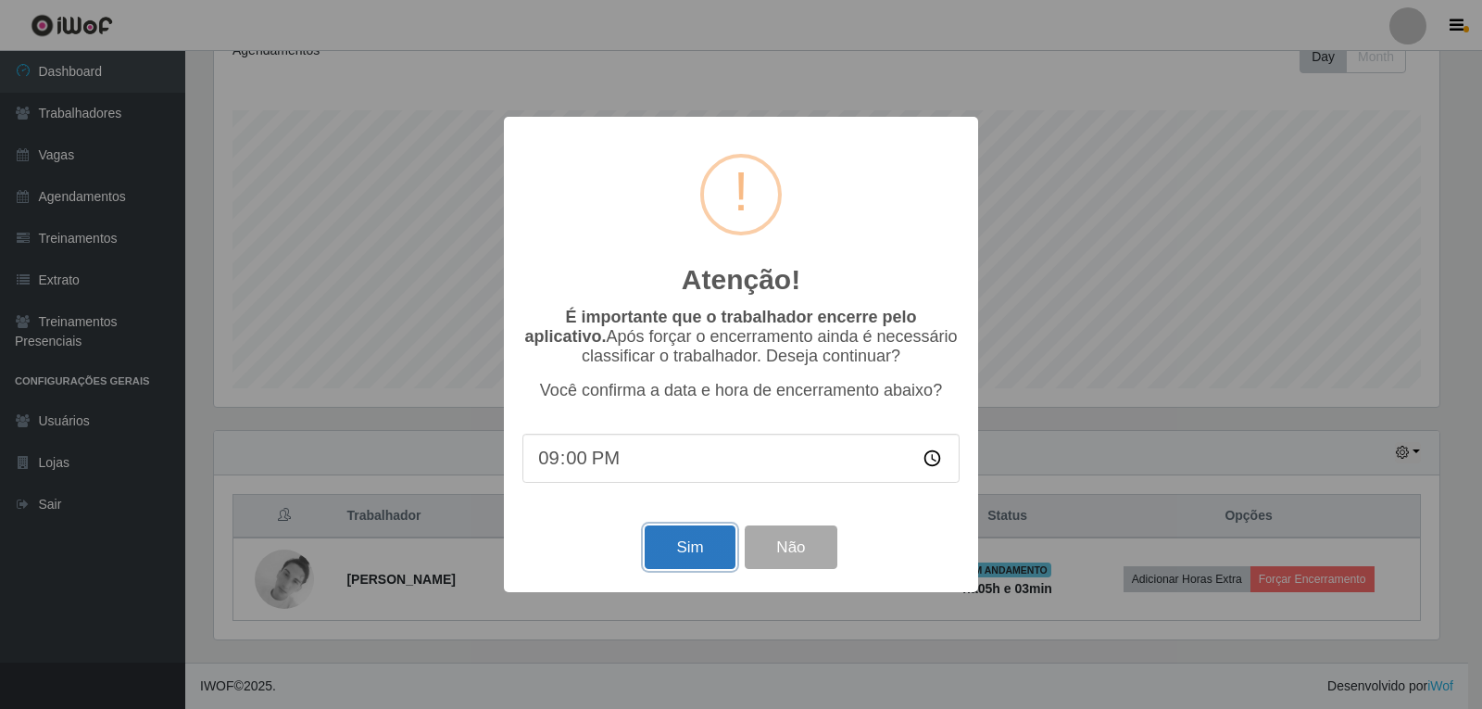
click at [685, 567] on button "Sim" at bounding box center [690, 547] width 90 height 44
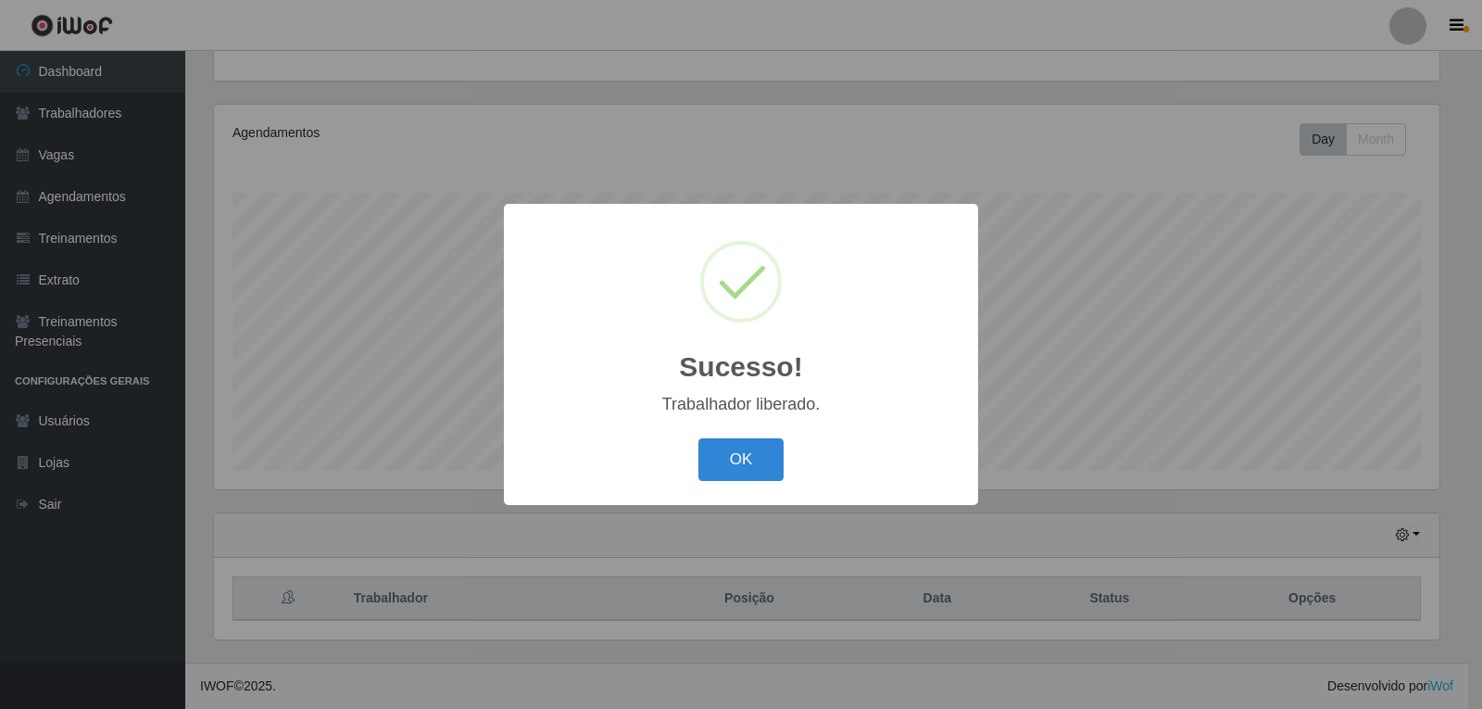
click at [699, 438] on button "OK" at bounding box center [742, 460] width 86 height 44
